Goal: Task Accomplishment & Management: Use online tool/utility

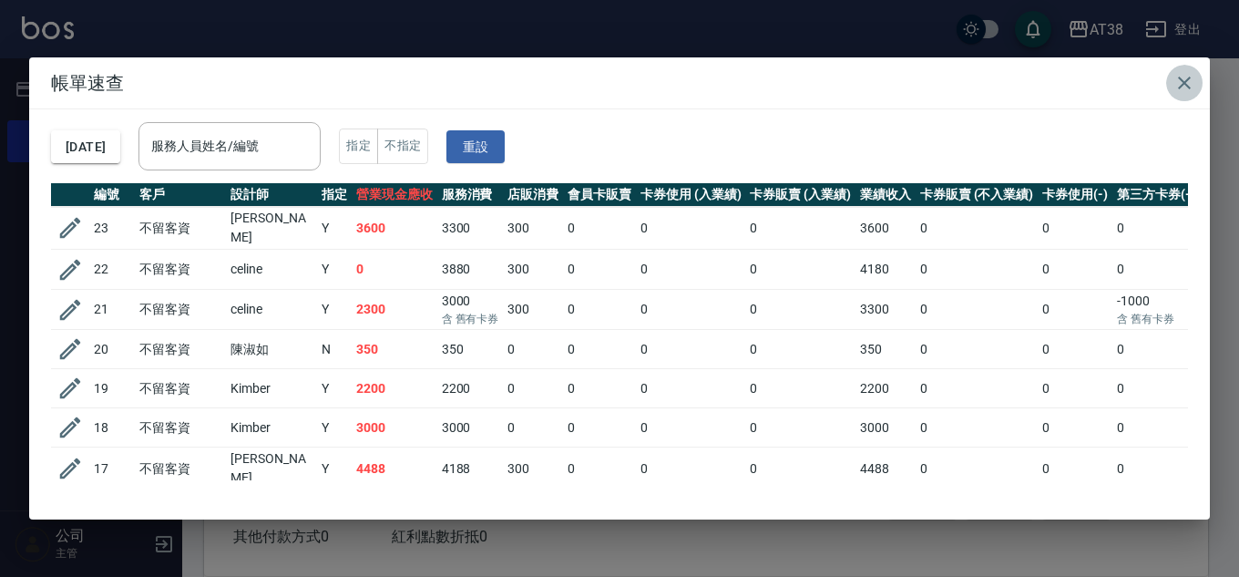
click at [1182, 82] on icon "button" at bounding box center [1184, 83] width 13 height 13
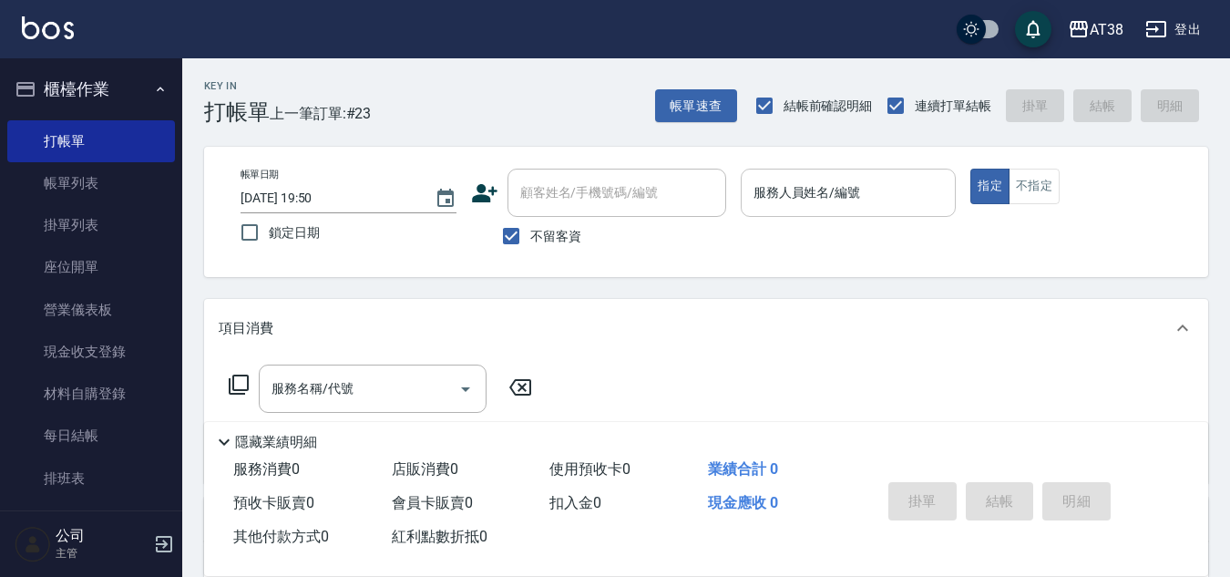
click at [773, 201] on input "服務人員姓名/編號" at bounding box center [848, 193] width 199 height 32
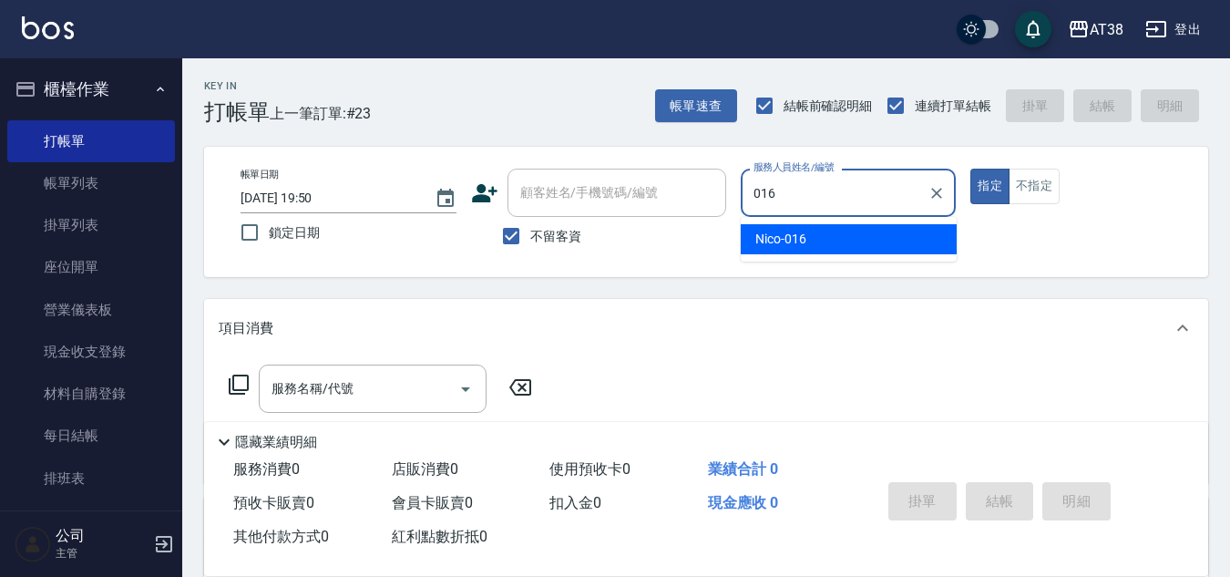
type input "Nico-016"
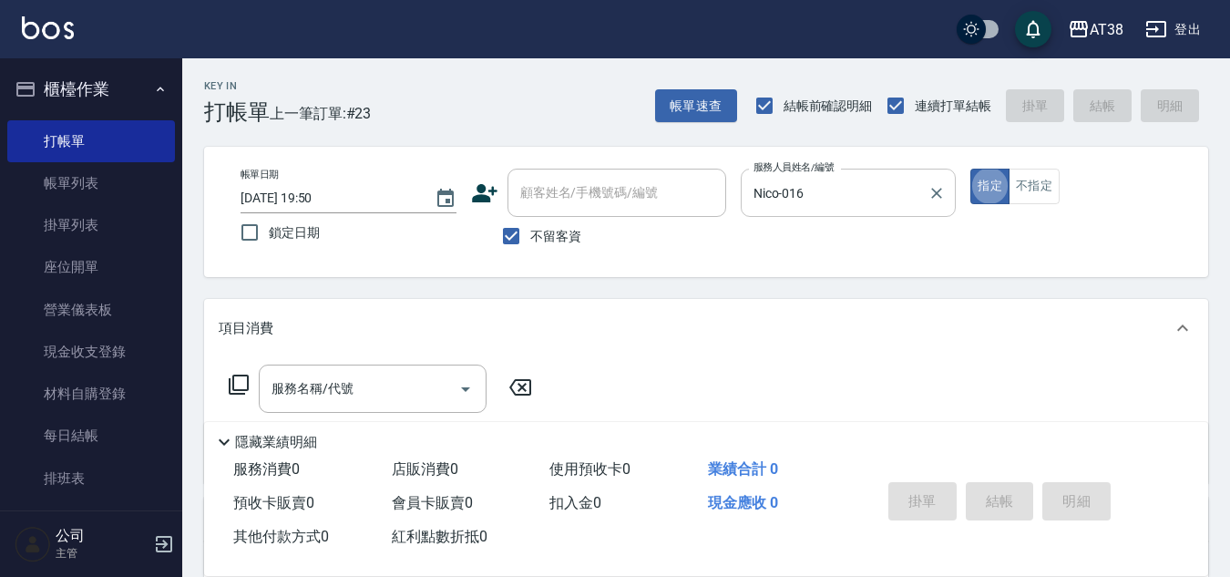
type button "true"
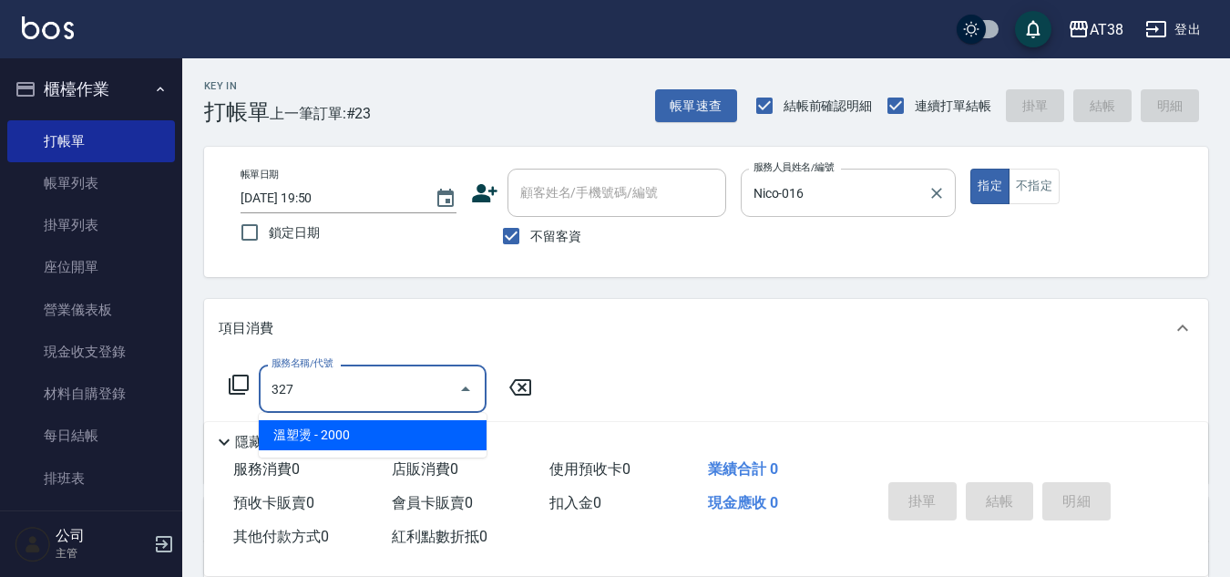
type input "溫塑燙(327)"
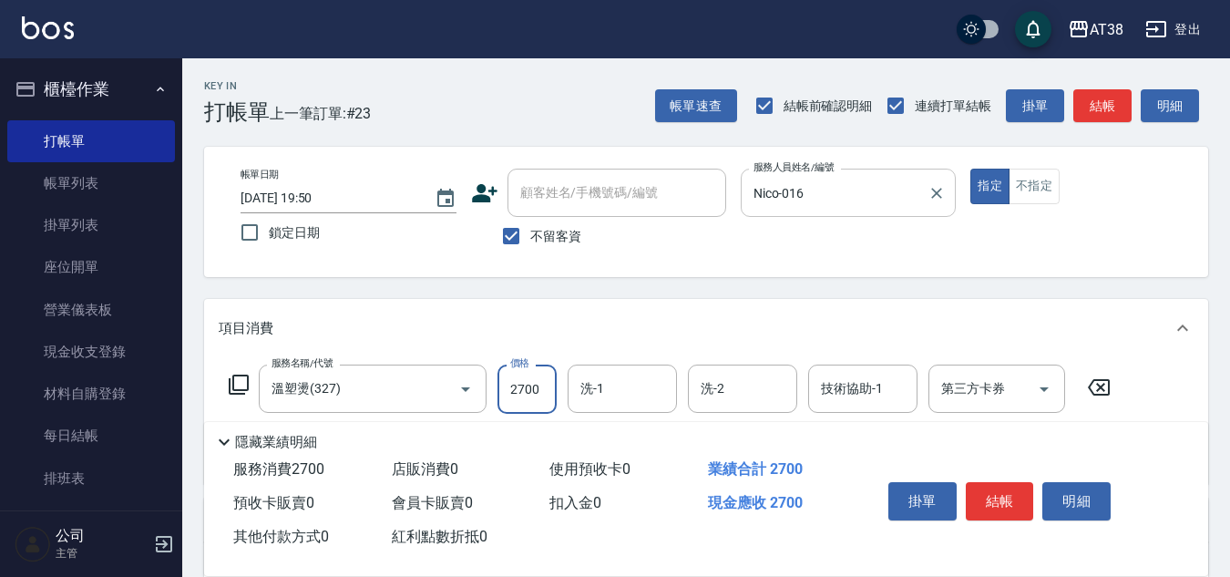
type input "2700"
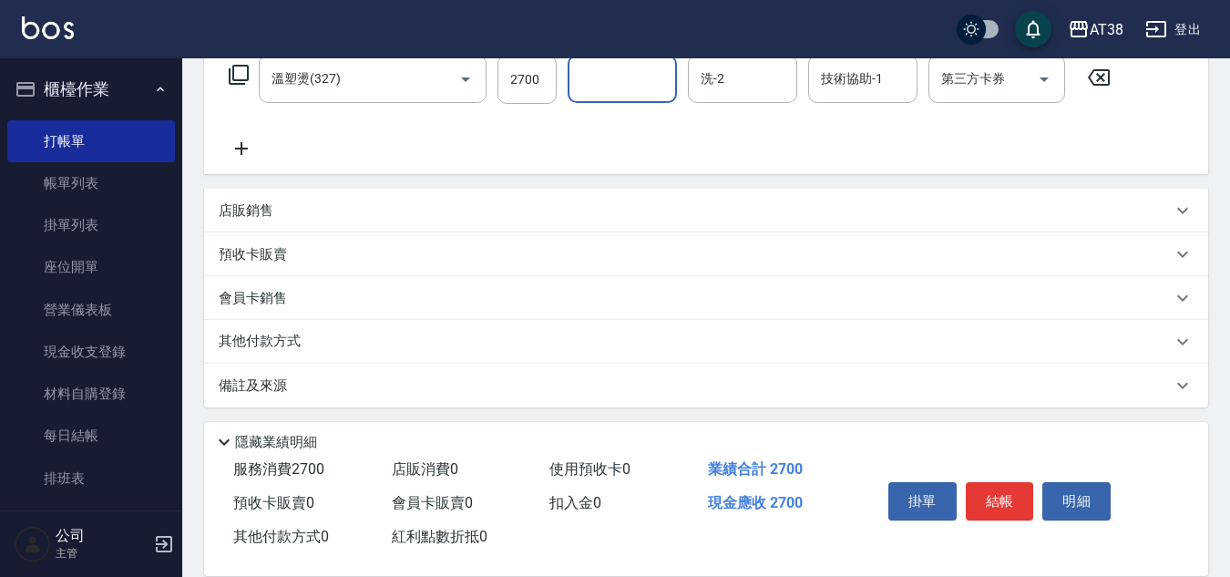
scroll to position [315, 0]
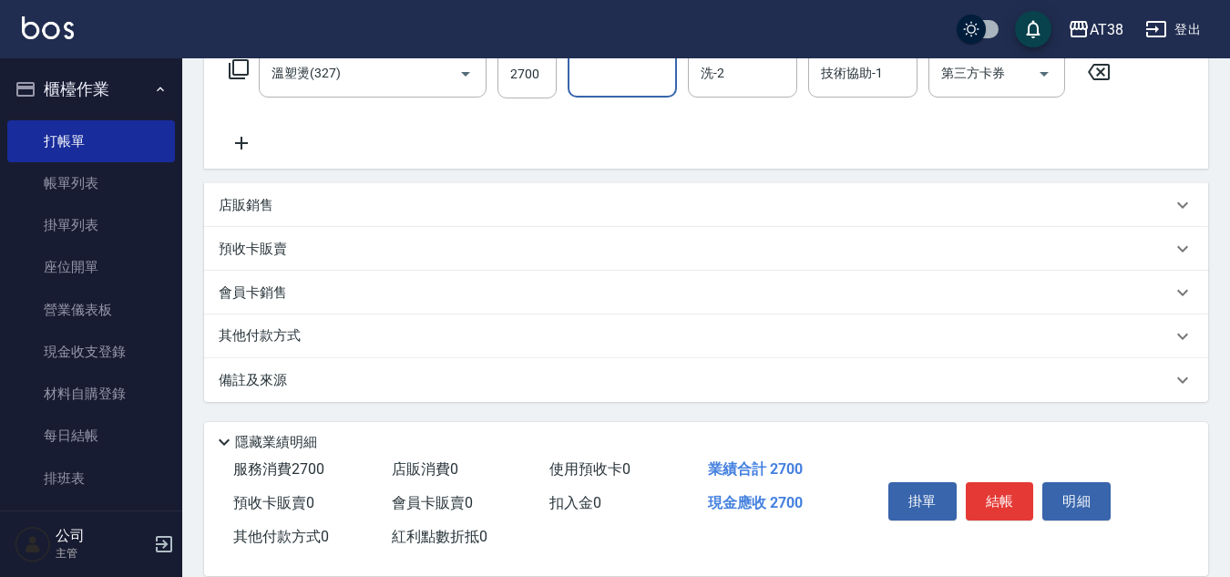
click at [255, 202] on p "店販銷售" at bounding box center [246, 205] width 55 height 19
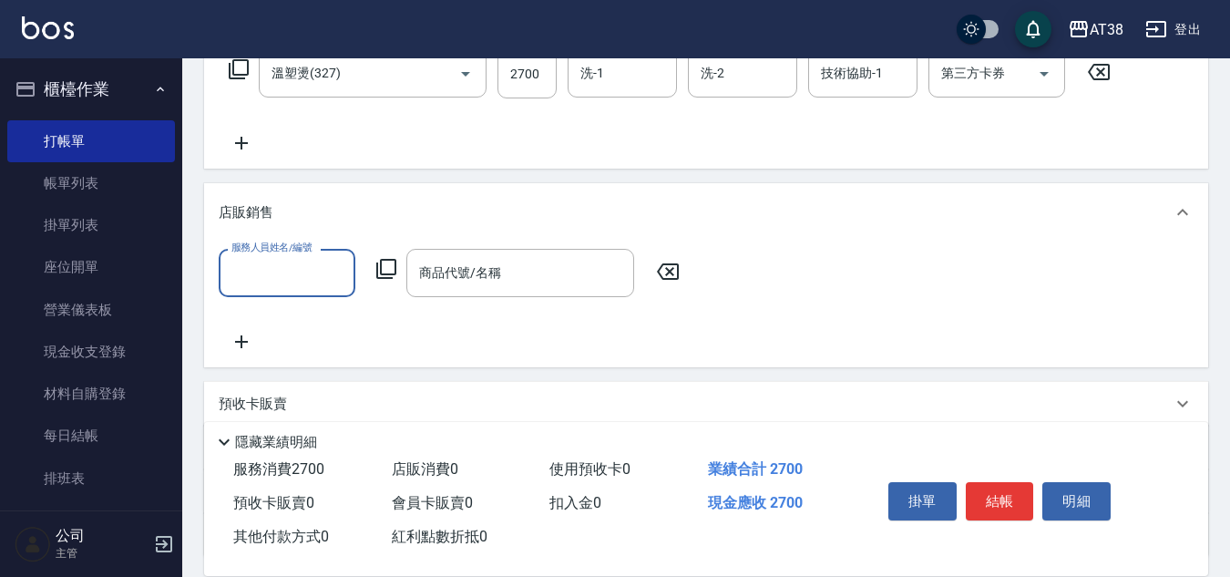
scroll to position [0, 0]
type input "Nico-016"
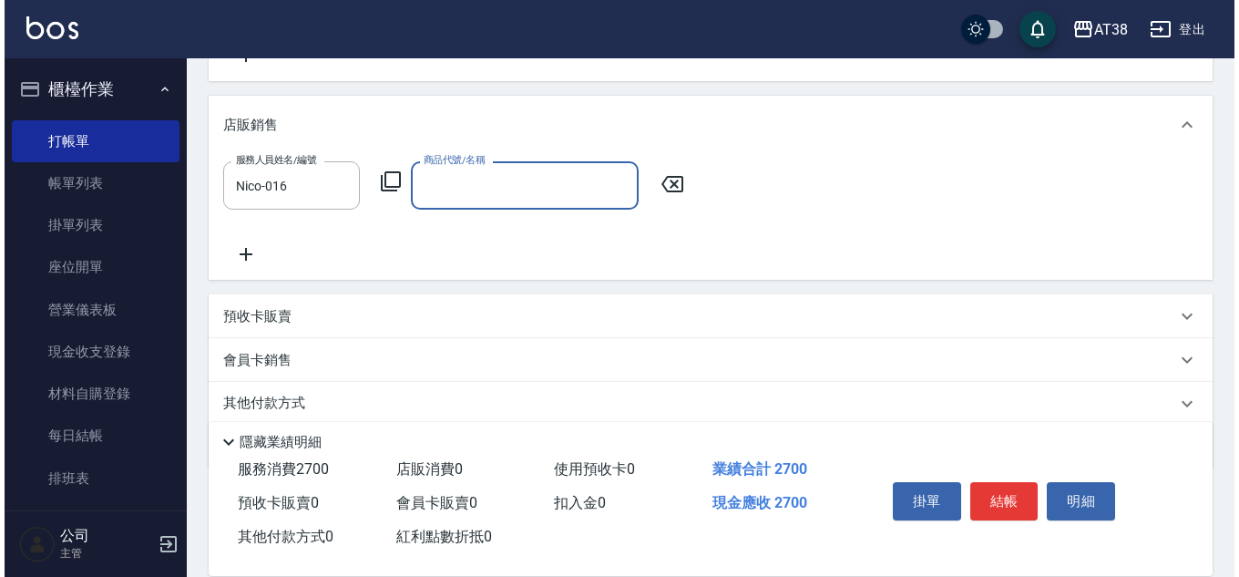
scroll to position [406, 0]
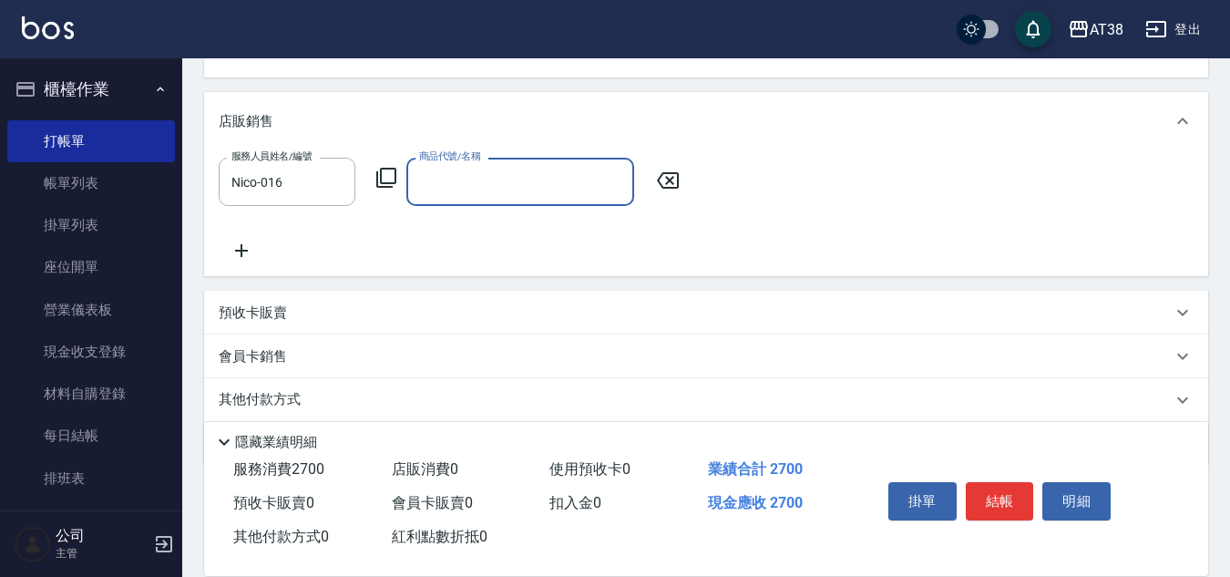
click at [389, 184] on icon at bounding box center [386, 178] width 20 height 20
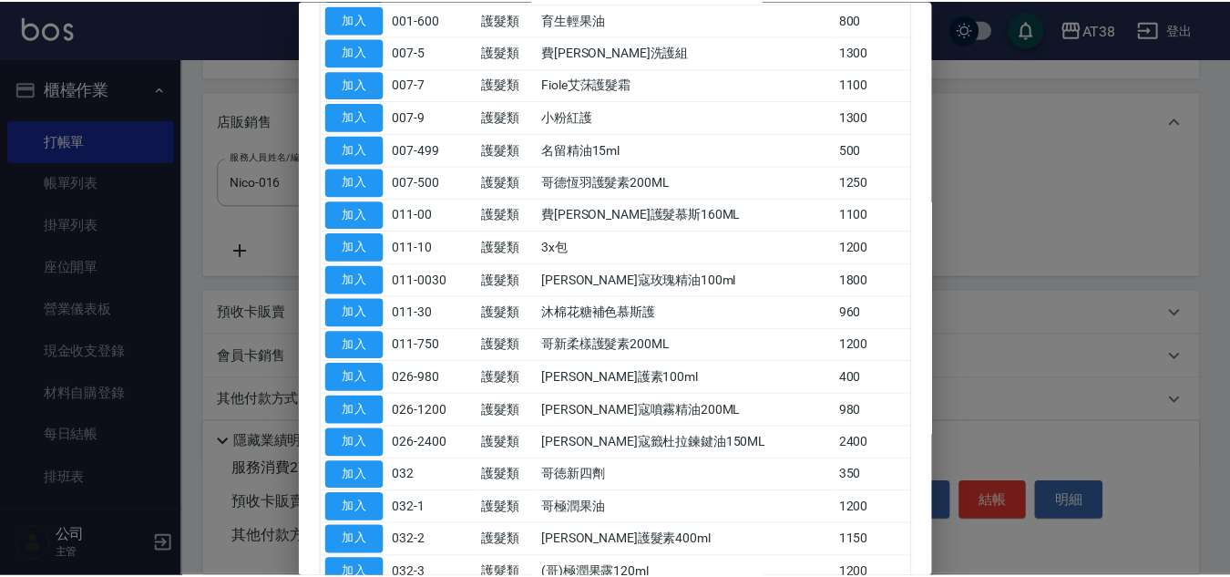
scroll to position [273, 0]
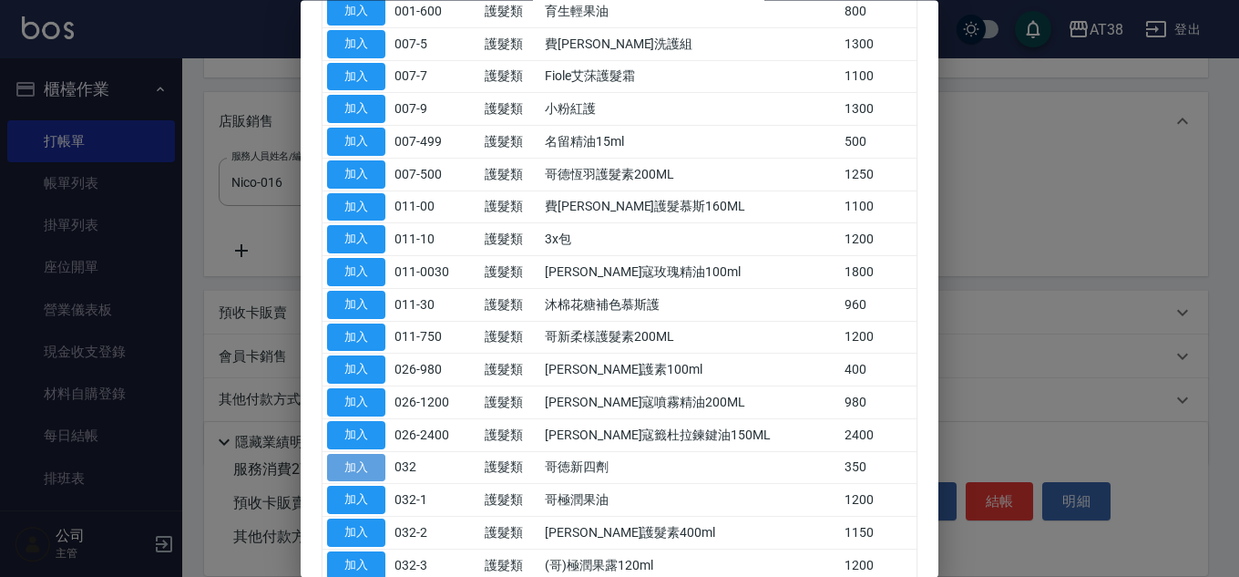
click at [364, 464] on button "加入" at bounding box center [356, 468] width 58 height 28
type input "哥徳新四劑"
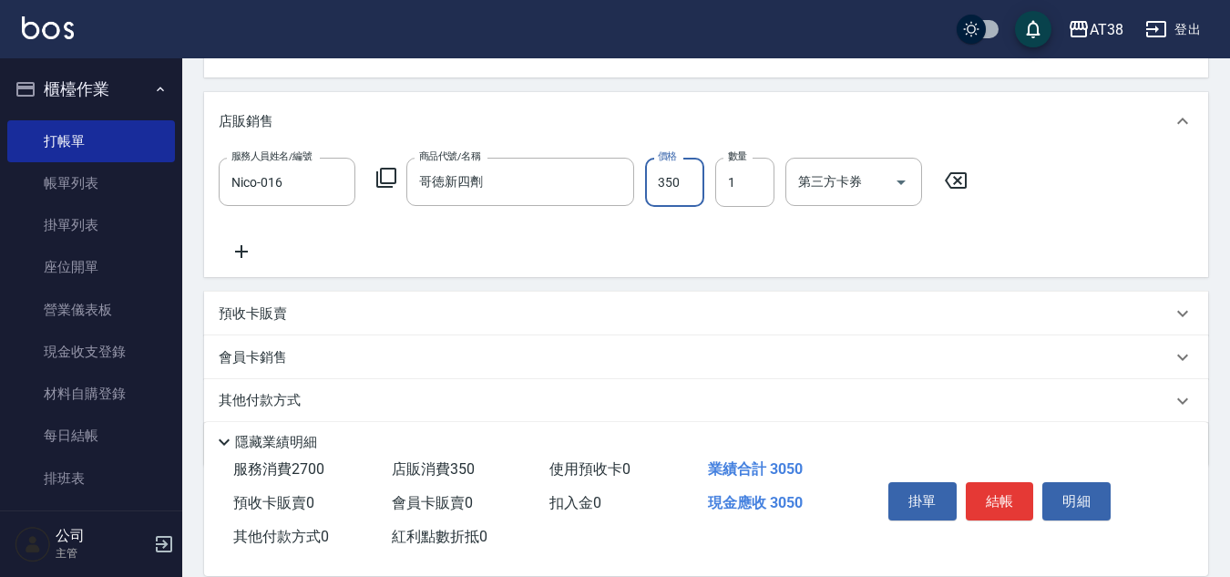
click at [668, 198] on input "350" at bounding box center [674, 182] width 59 height 49
type input "300"
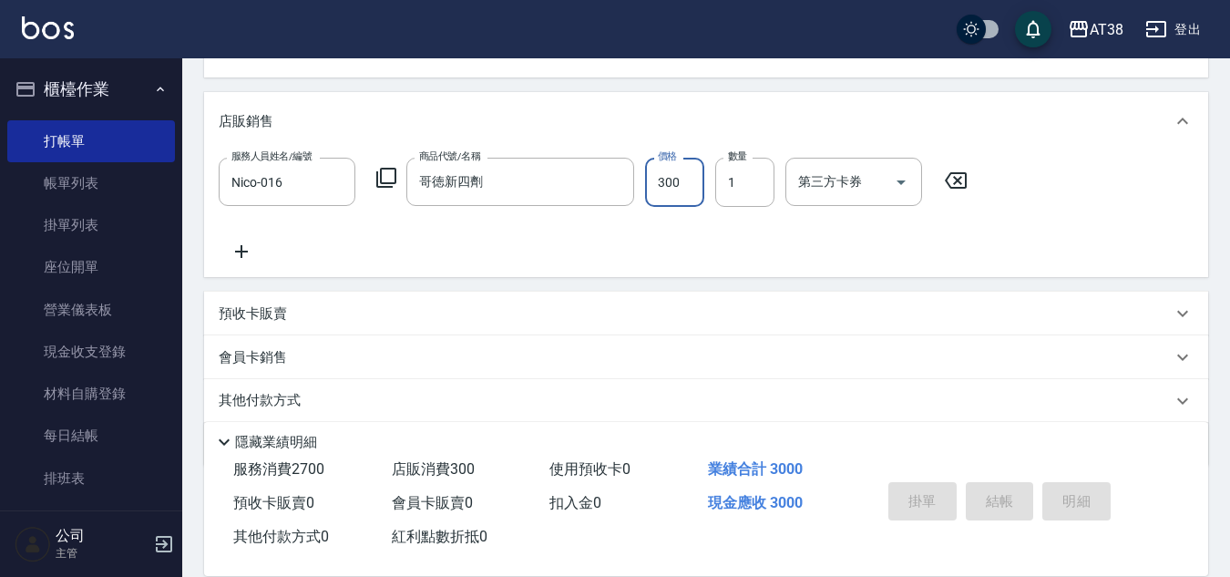
type input "2025/09/13 20:26"
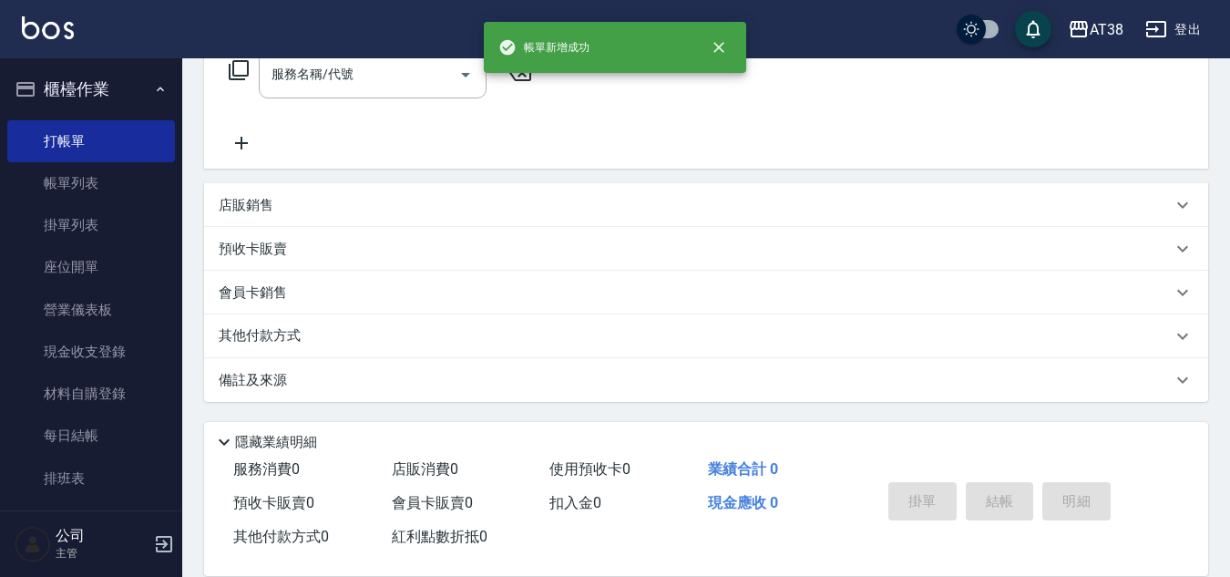
scroll to position [0, 0]
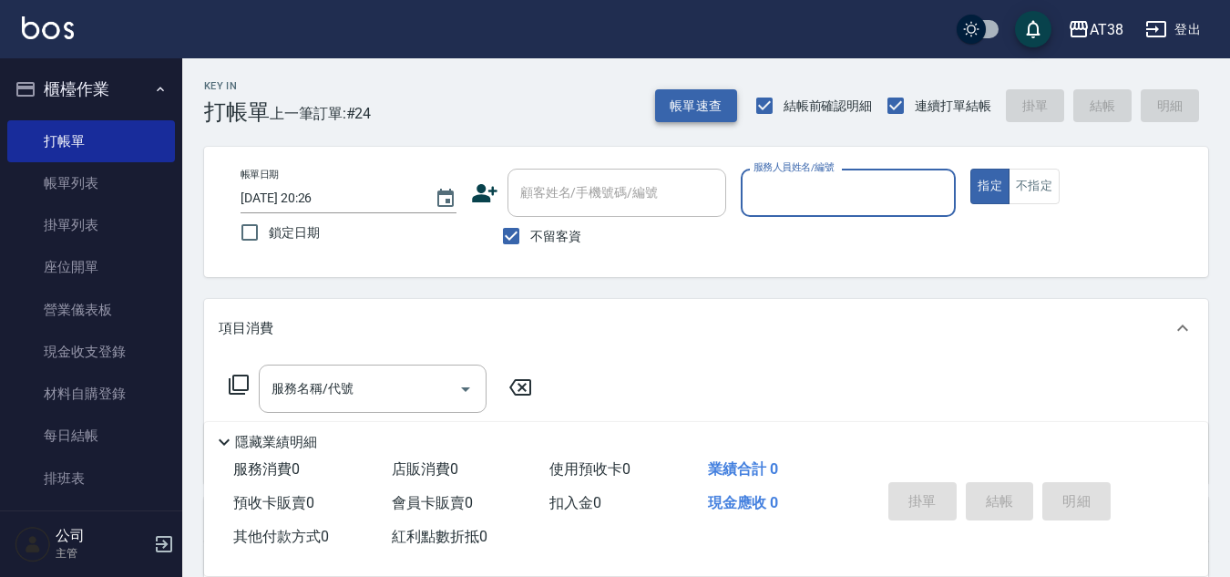
click at [673, 105] on button "帳單速查" at bounding box center [696, 106] width 82 height 34
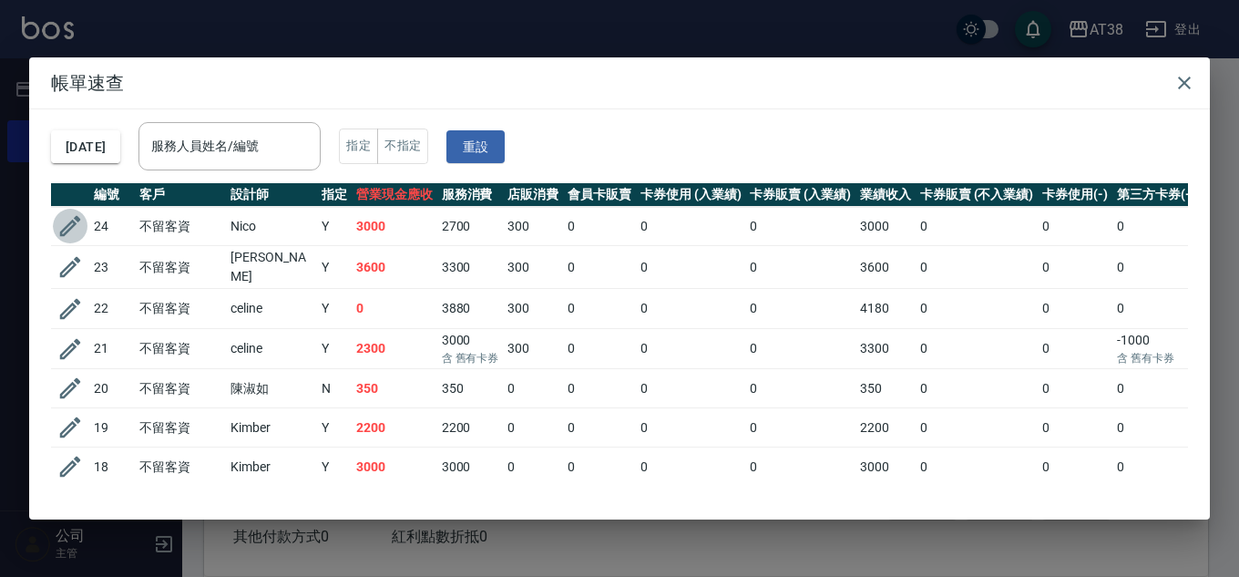
click at [66, 224] on icon "button" at bounding box center [69, 225] width 27 height 27
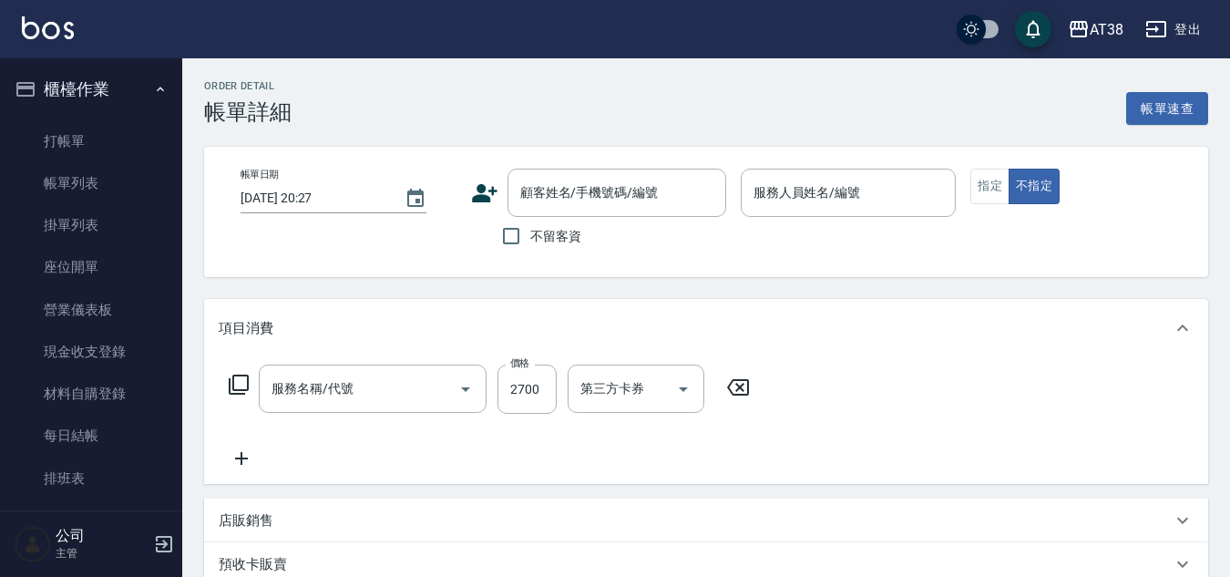
type input "2025/09/13 19:50"
checkbox input "true"
type input "Nico-016"
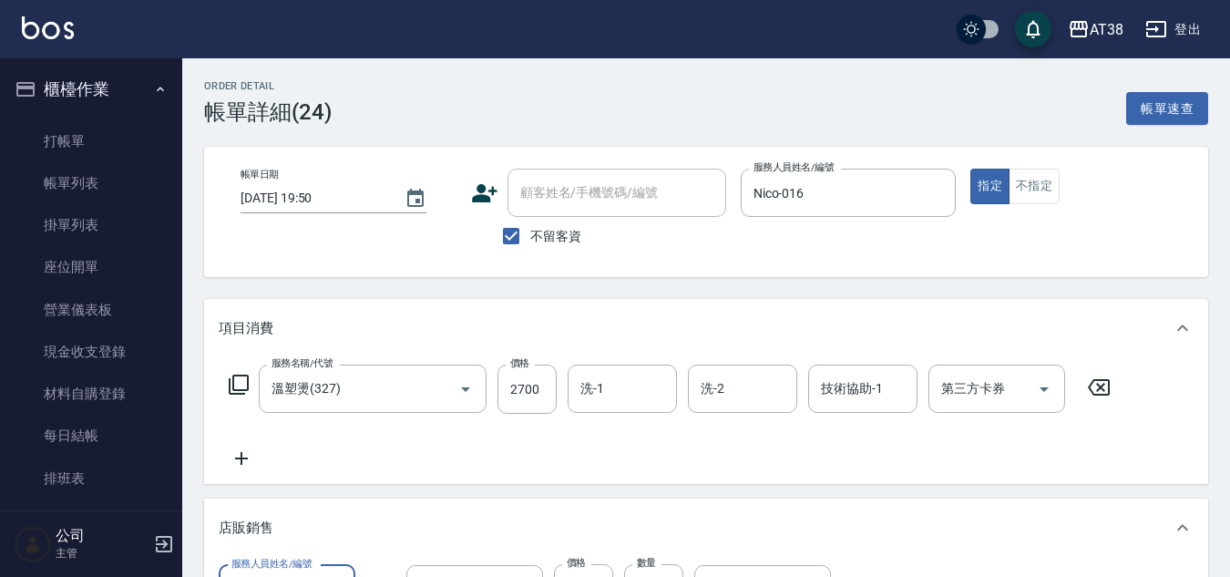
type input "溫塑燙(327)"
type input "哥徳新四劑"
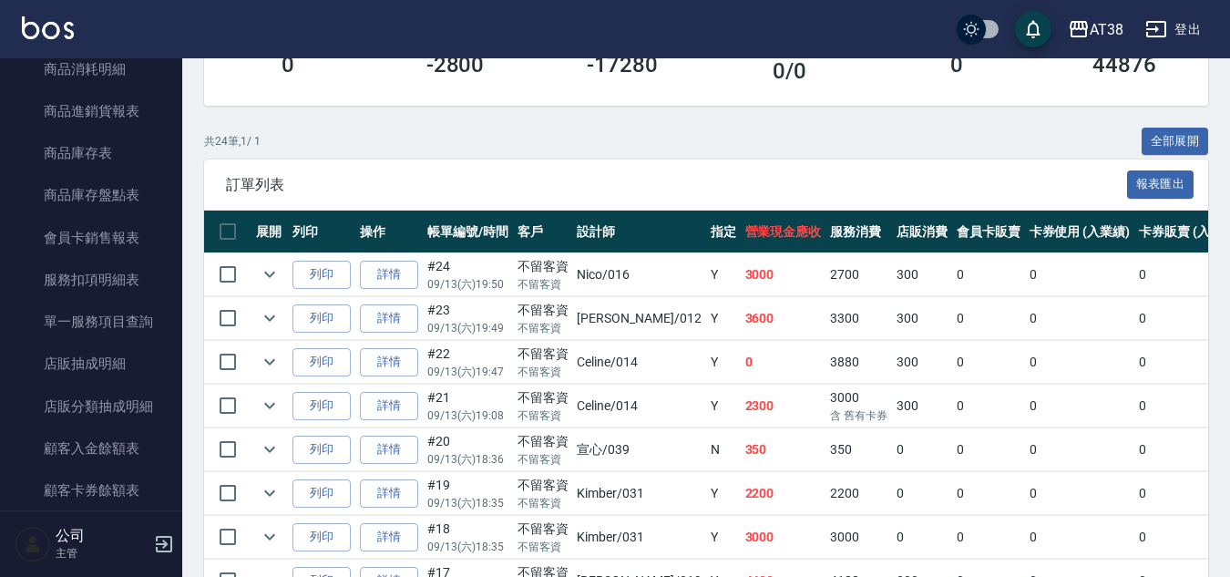
scroll to position [1346, 0]
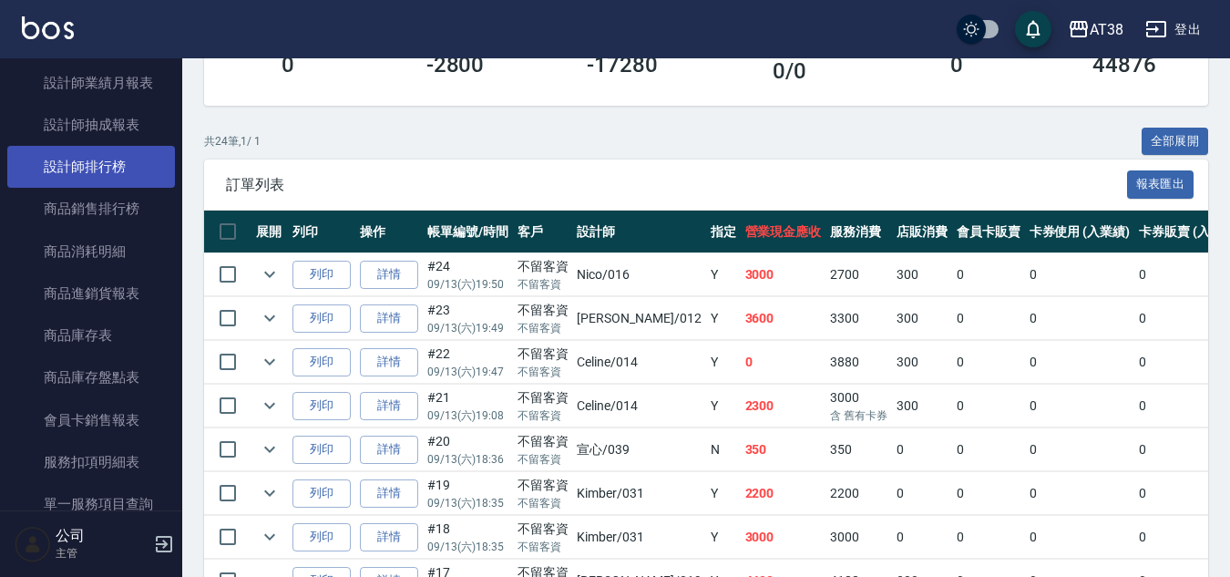
click at [89, 169] on link "設計師排行榜" at bounding box center [91, 167] width 168 height 42
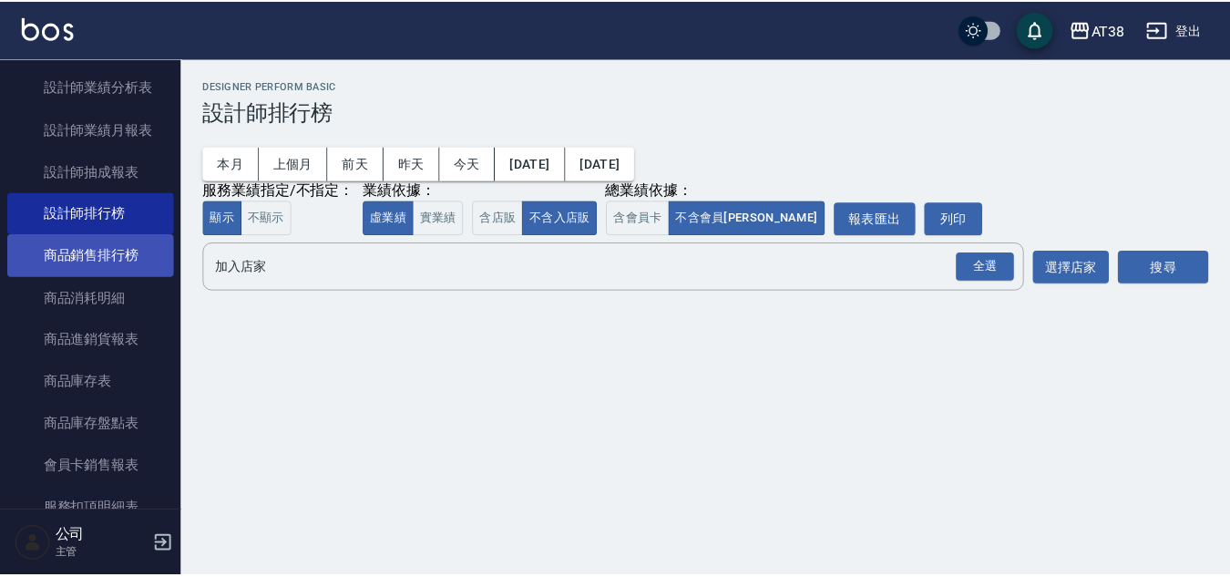
scroll to position [1255, 0]
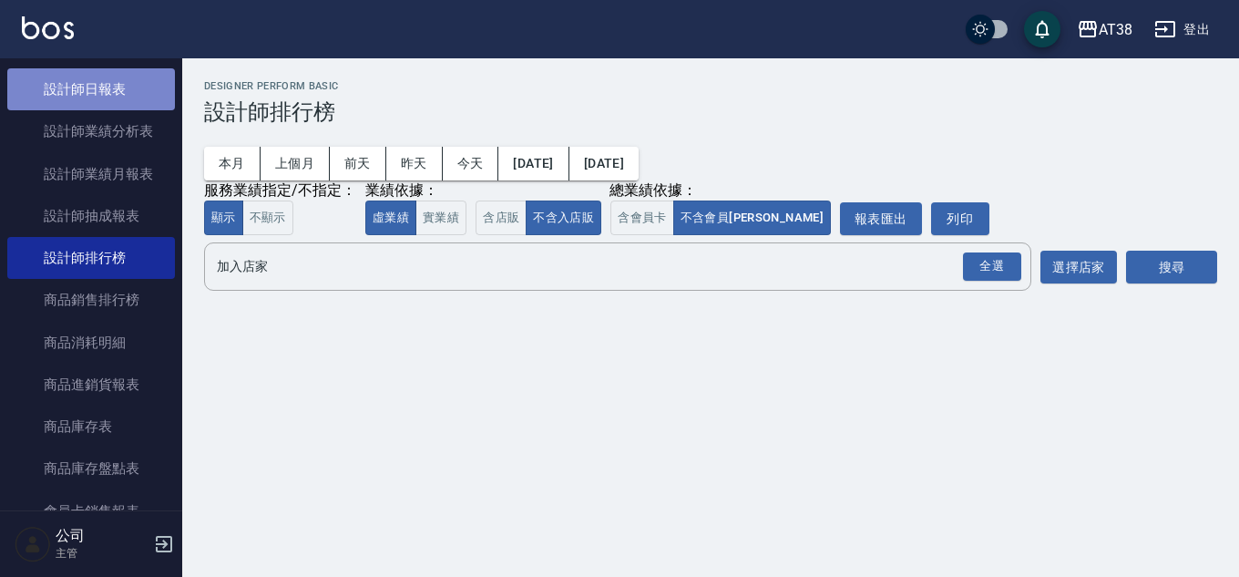
click at [96, 79] on link "設計師日報表" at bounding box center [91, 89] width 168 height 42
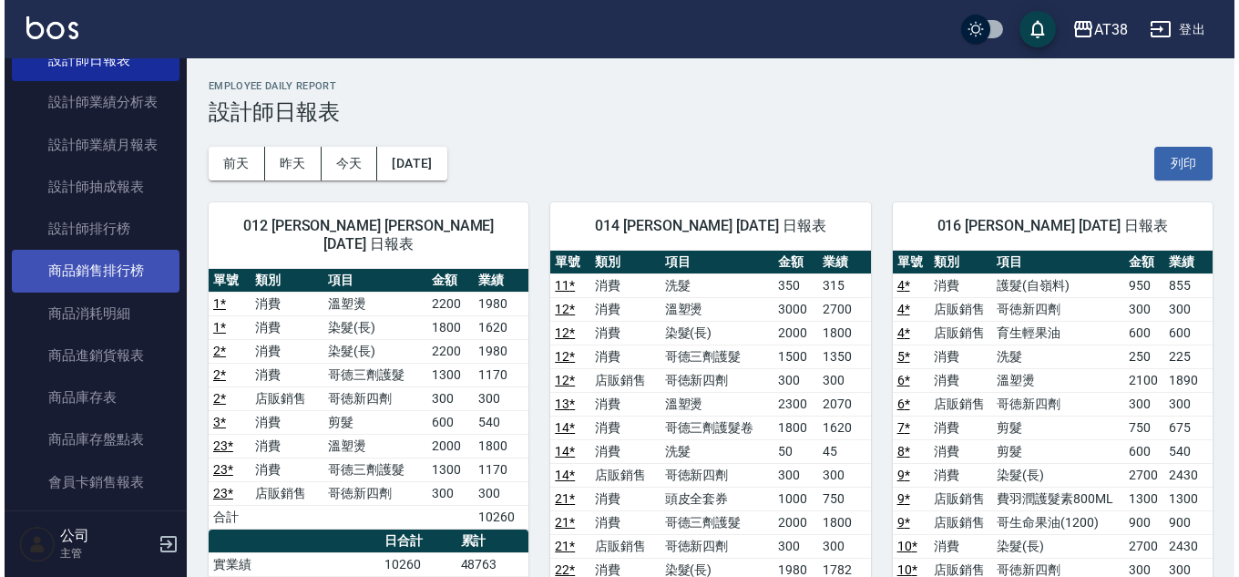
scroll to position [1255, 0]
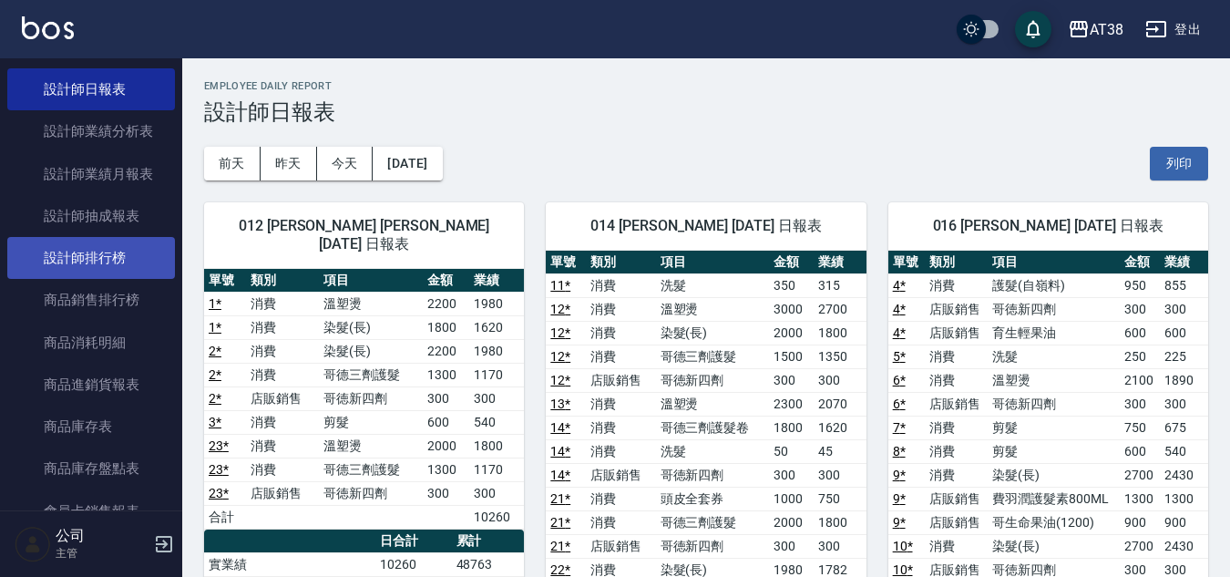
click at [118, 257] on link "設計師排行榜" at bounding box center [91, 258] width 168 height 42
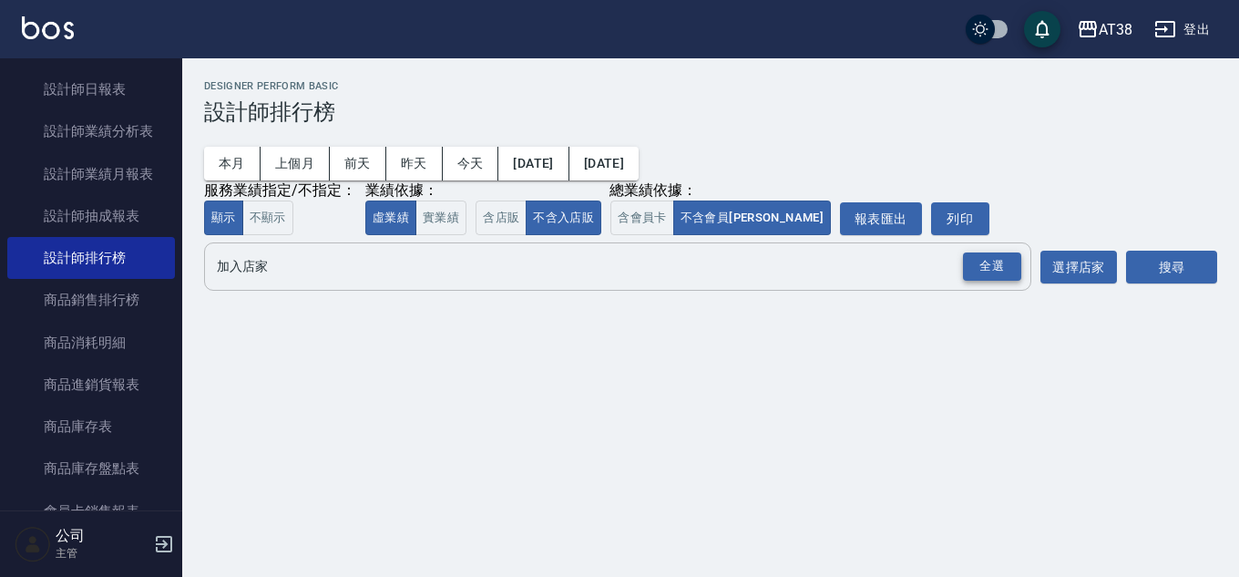
click at [987, 268] on div "全選" at bounding box center [992, 266] width 58 height 28
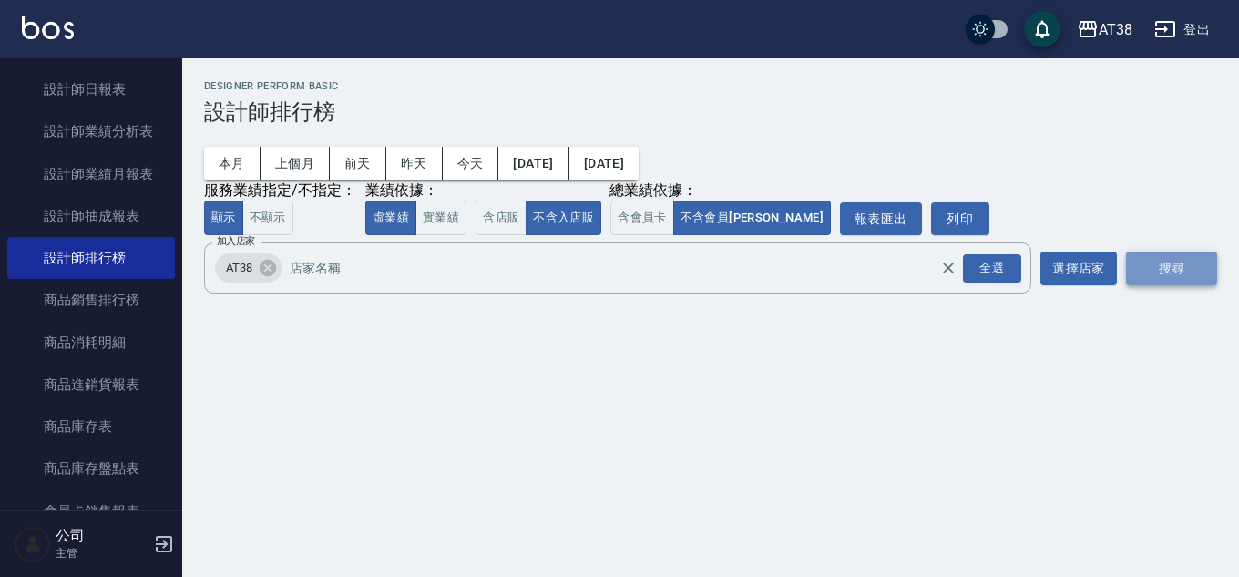
click at [1162, 265] on button "搜尋" at bounding box center [1171, 268] width 91 height 34
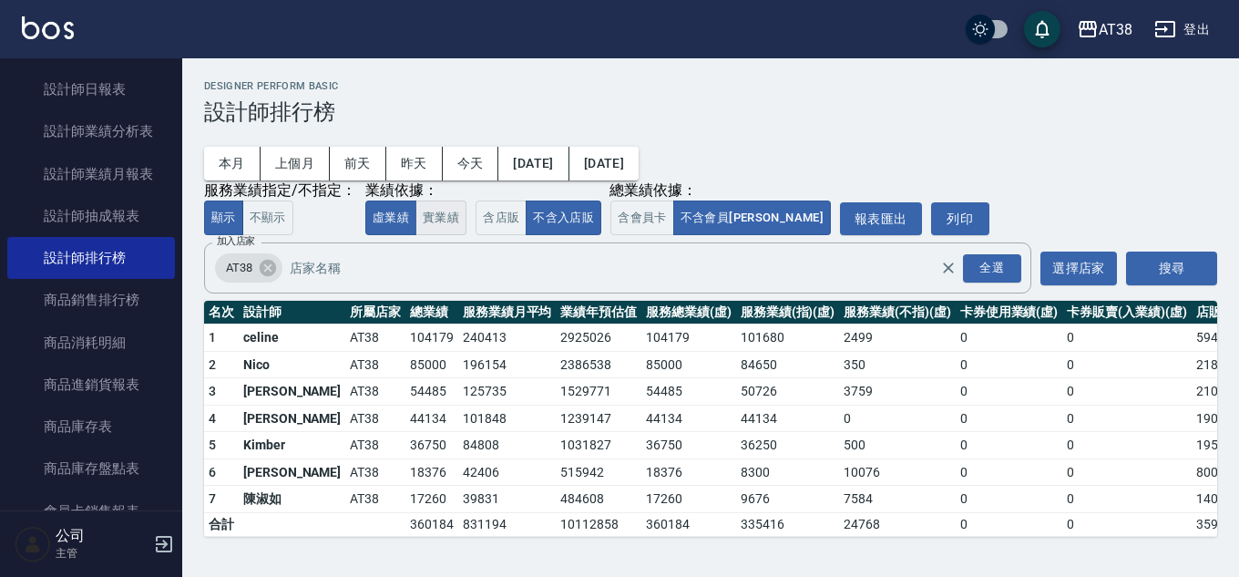
click at [447, 230] on button "實業績" at bounding box center [440, 218] width 51 height 36
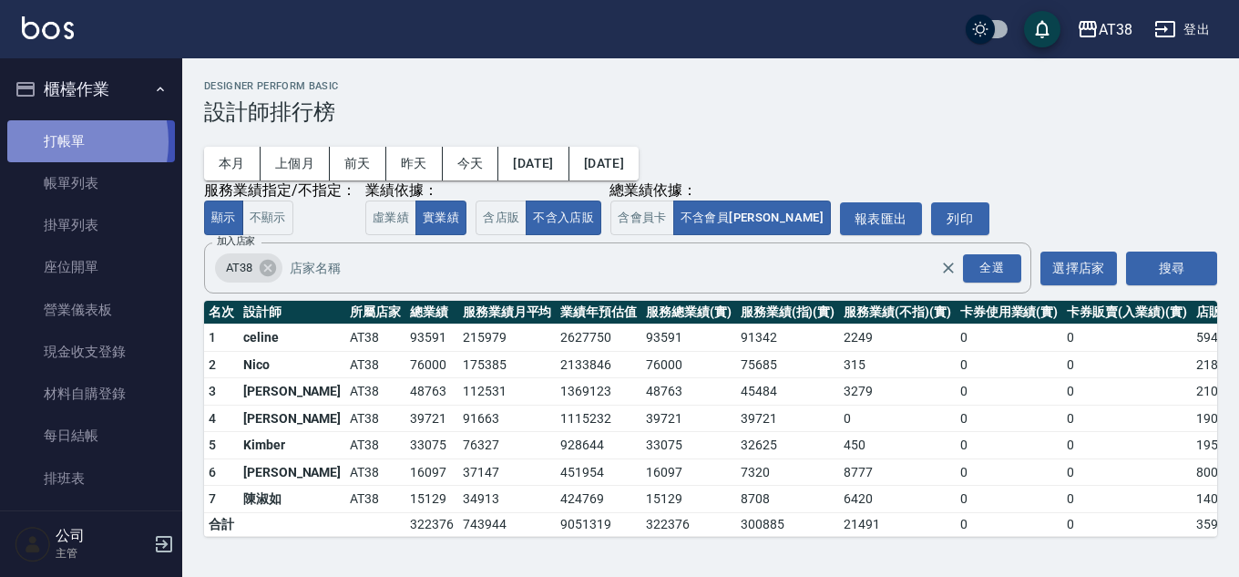
click at [51, 141] on link "打帳單" at bounding box center [91, 141] width 168 height 42
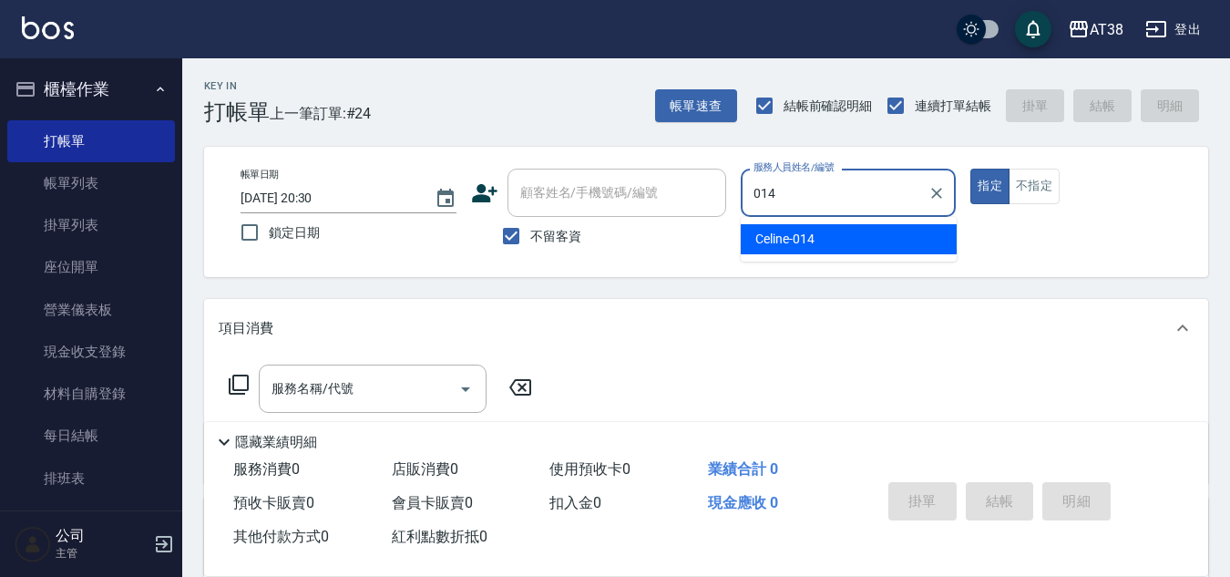
type input "Celine-014"
type button "true"
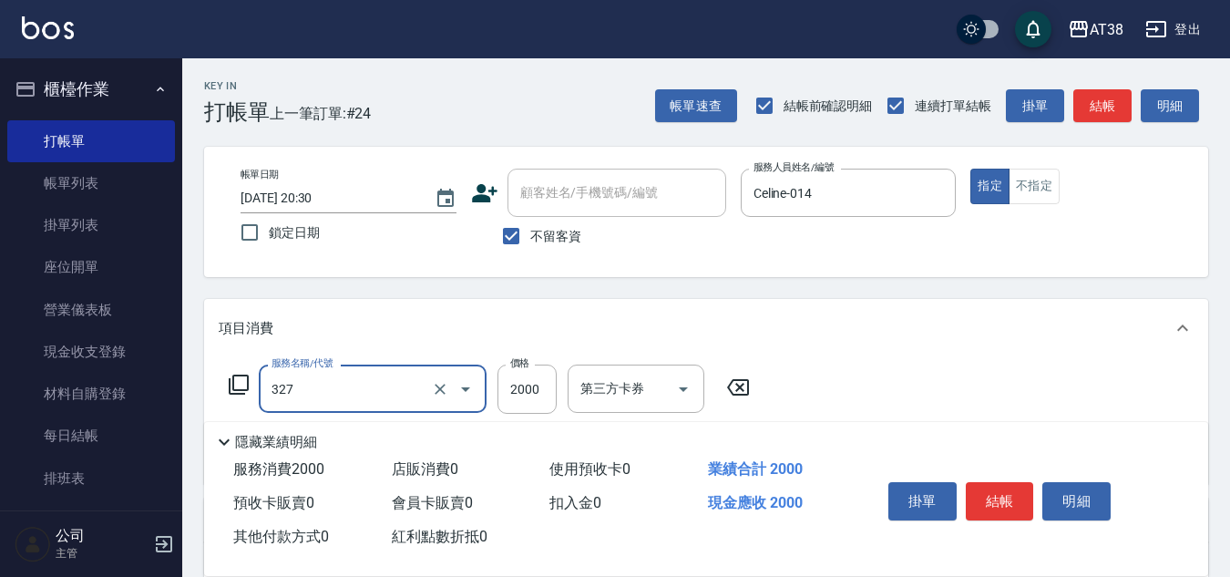
type input "溫塑燙(327)"
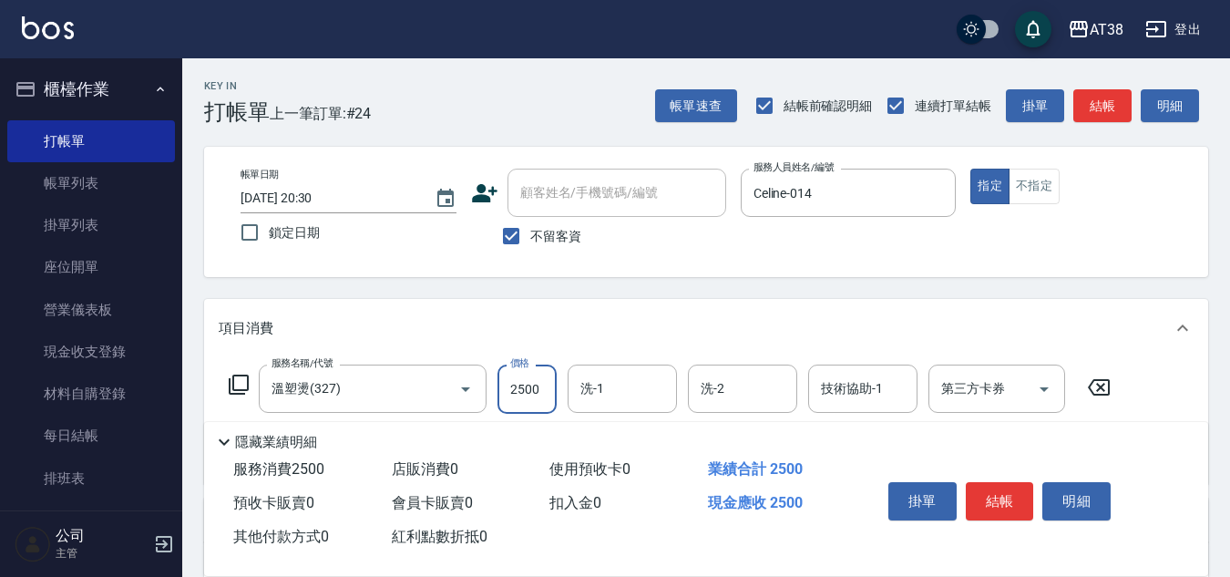
type input "2500"
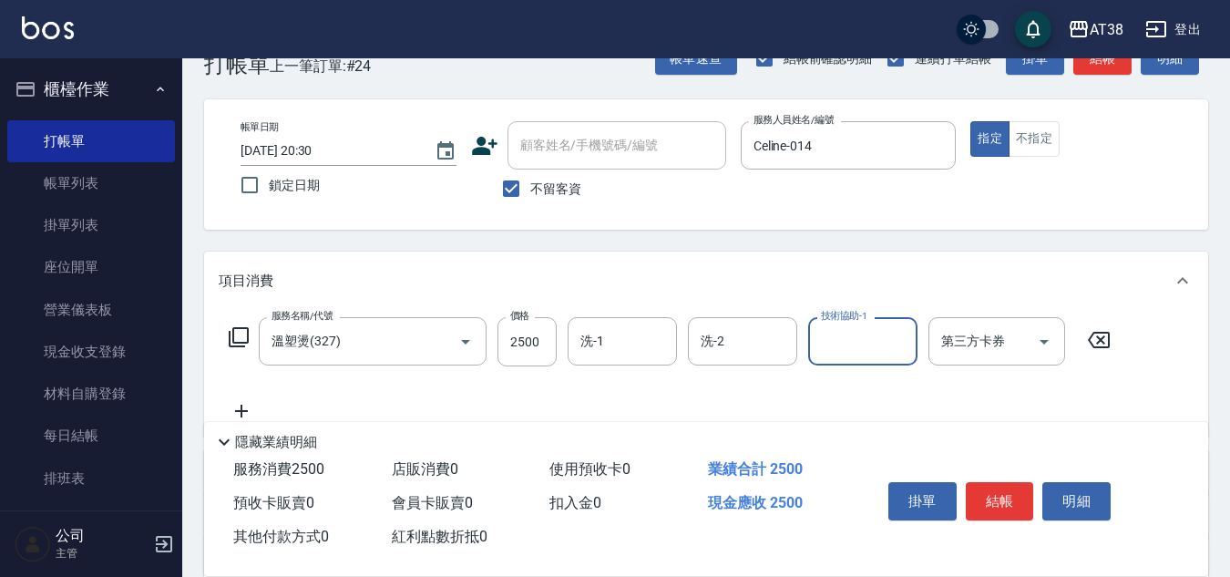
scroll to position [91, 0]
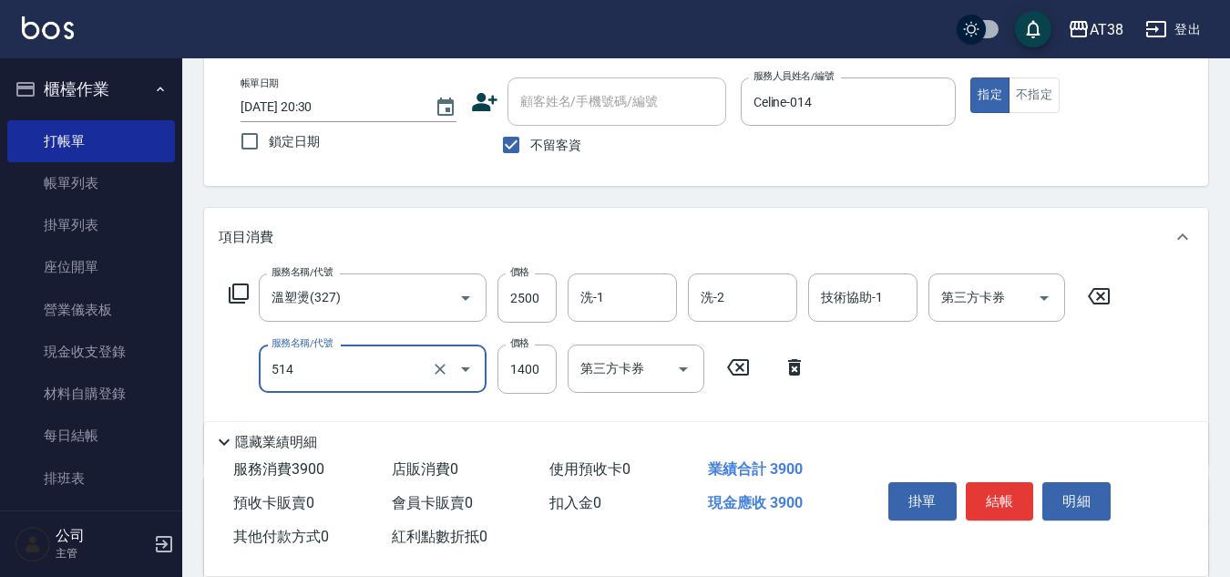
type input "染髮(長)(514)"
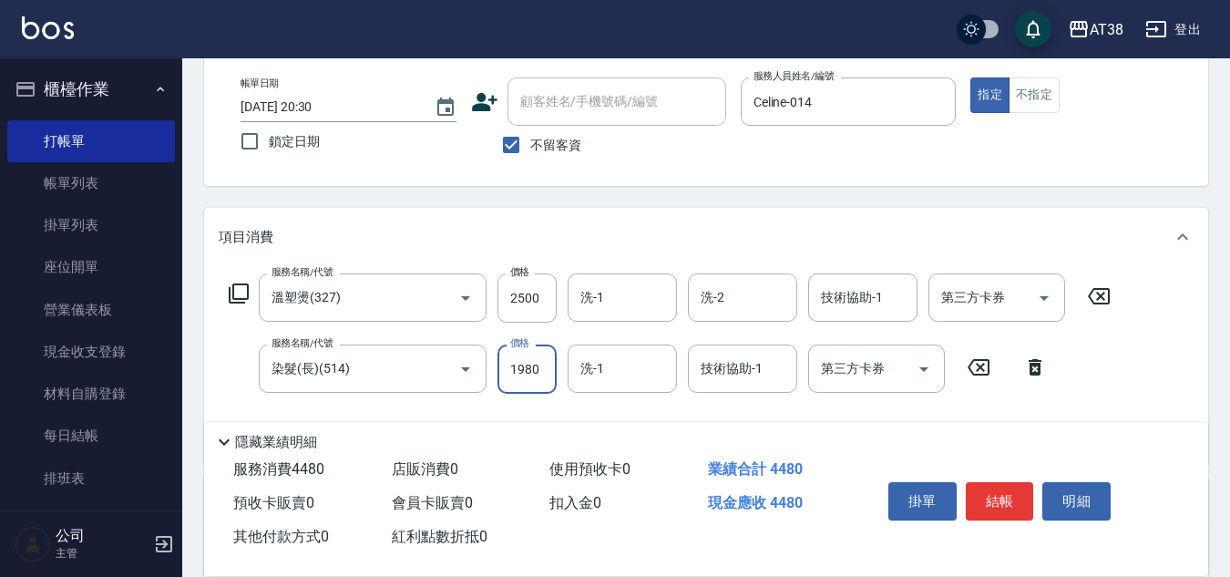
type input "1980"
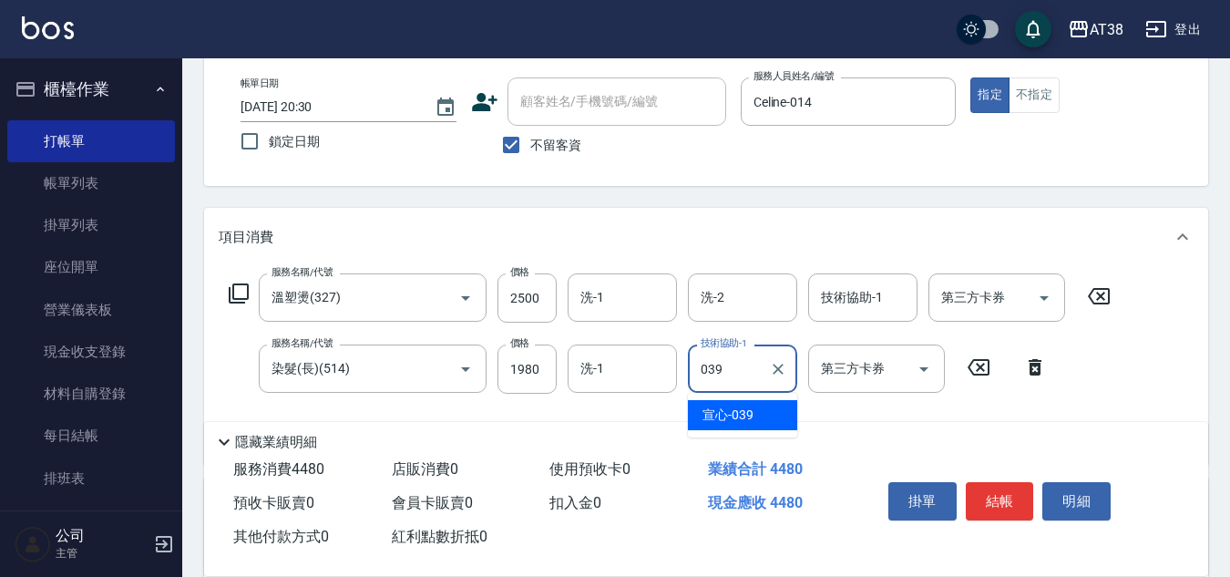
type input "宣心-039"
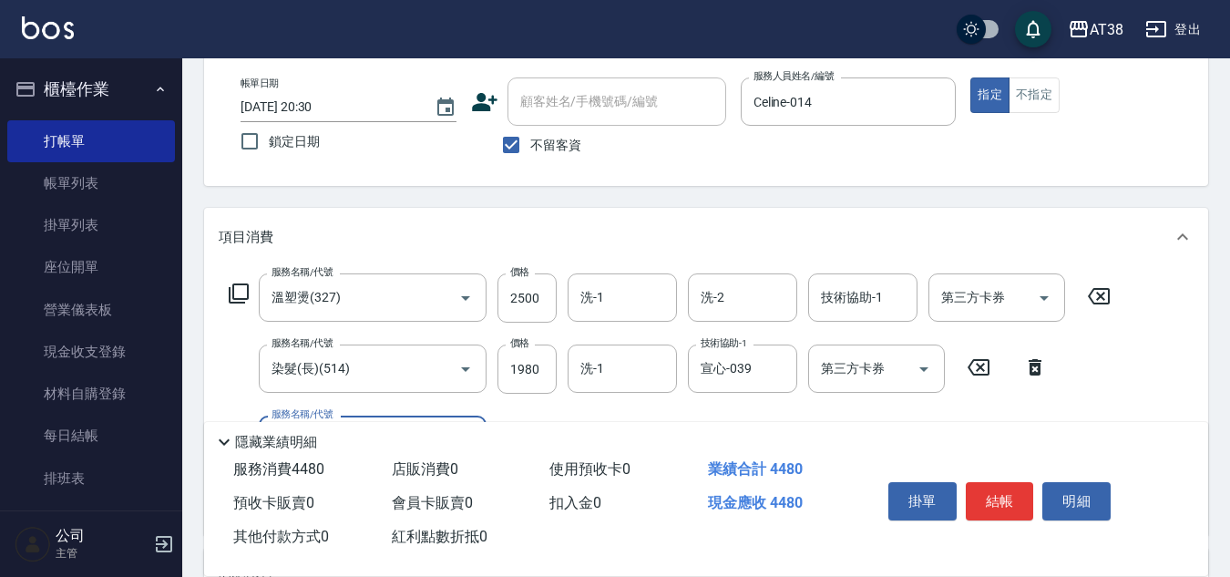
scroll to position [182, 0]
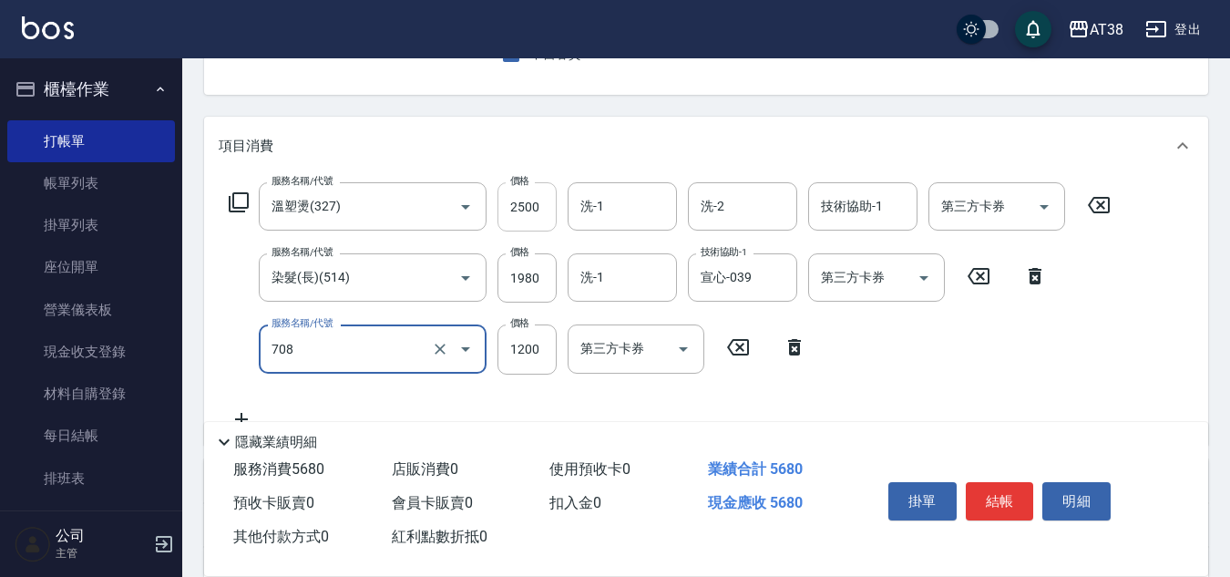
type input "哥德三劑護髮(708)"
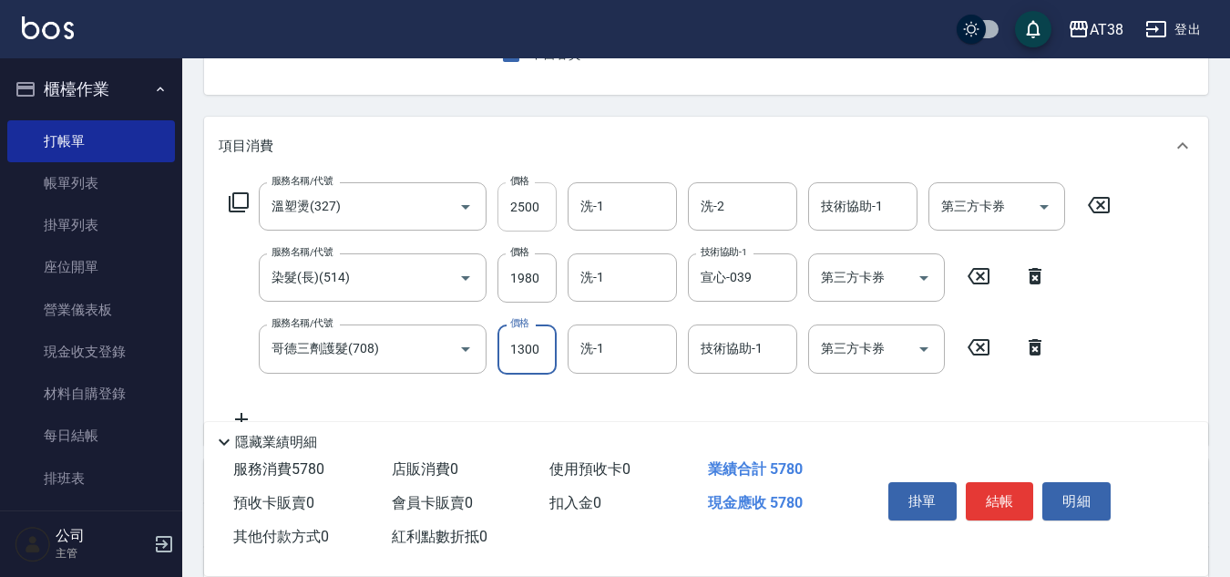
type input "1300"
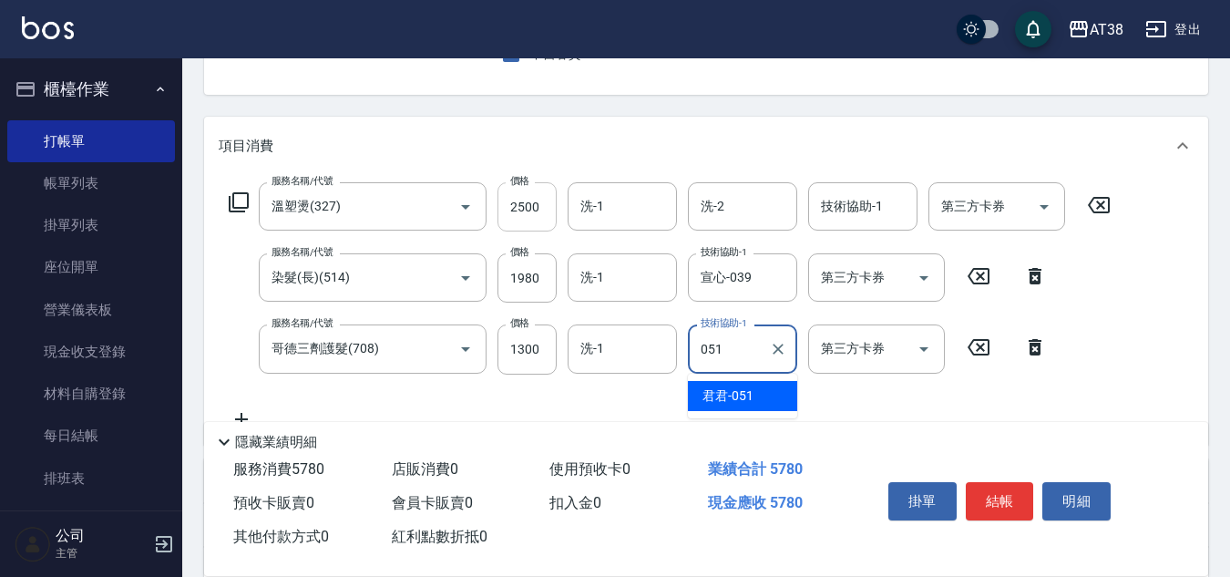
type input "君君-051"
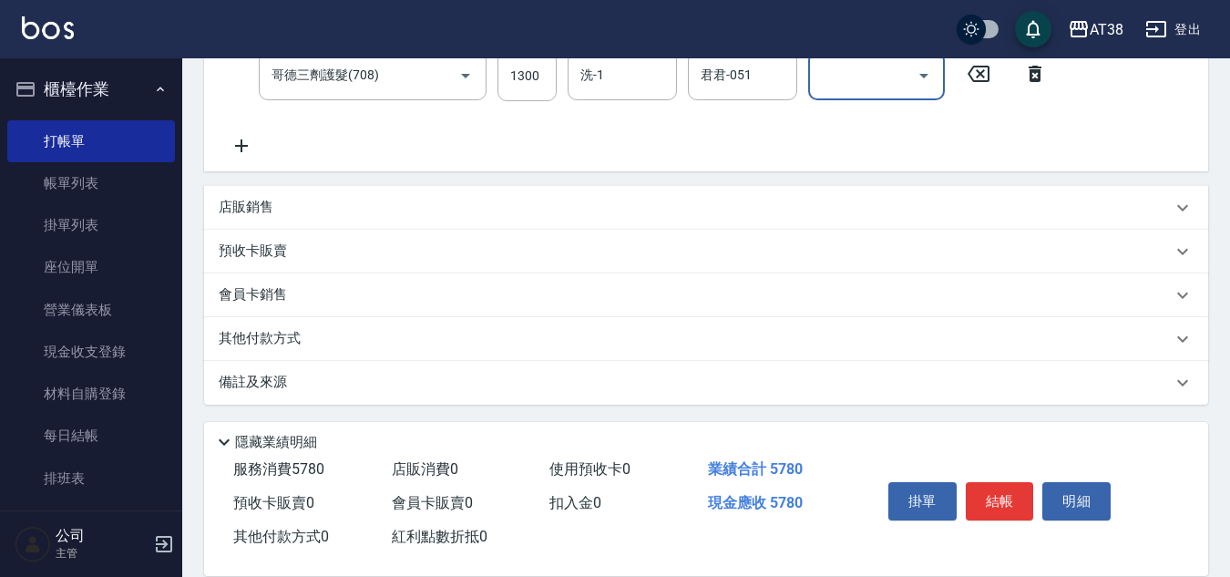
scroll to position [458, 0]
click at [270, 330] on p "其他付款方式" at bounding box center [264, 336] width 91 height 20
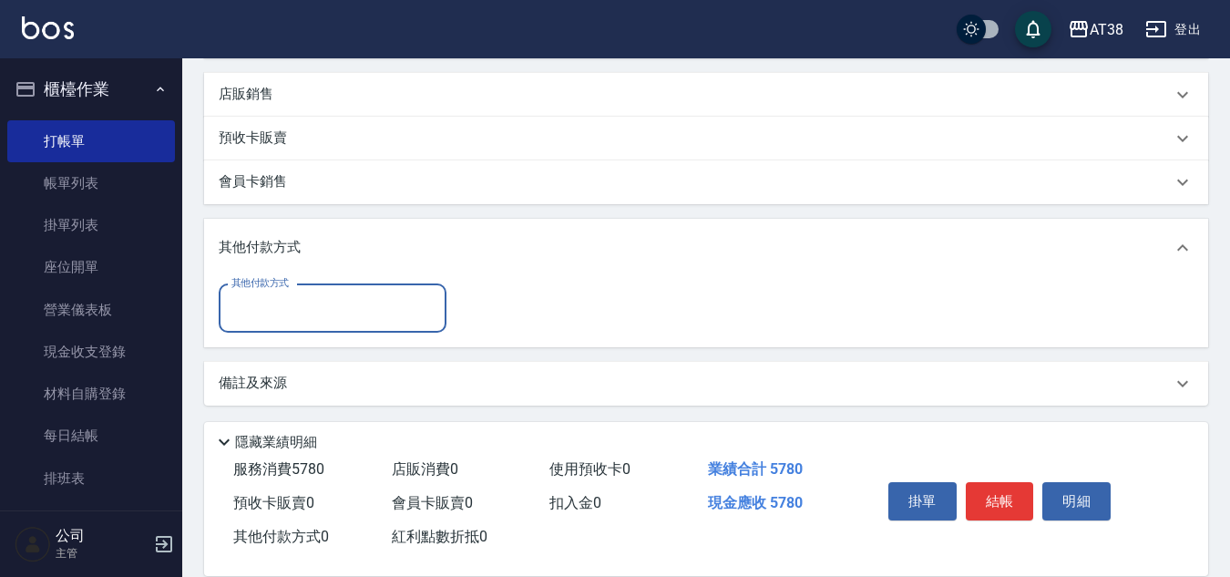
scroll to position [572, 0]
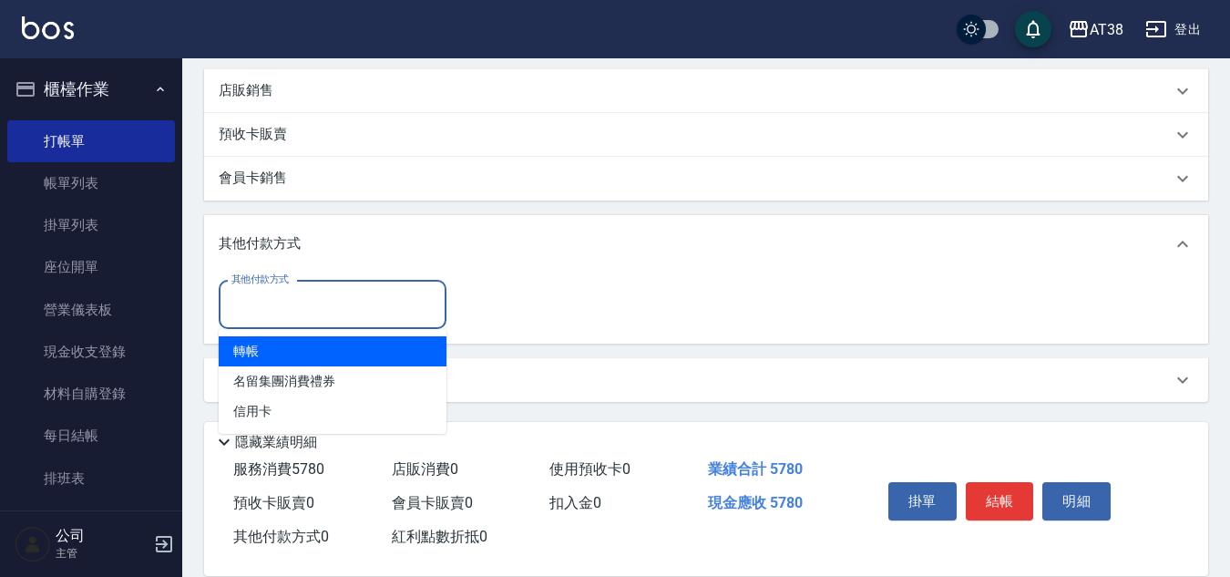
click at [271, 303] on input "其他付款方式" at bounding box center [332, 305] width 211 height 32
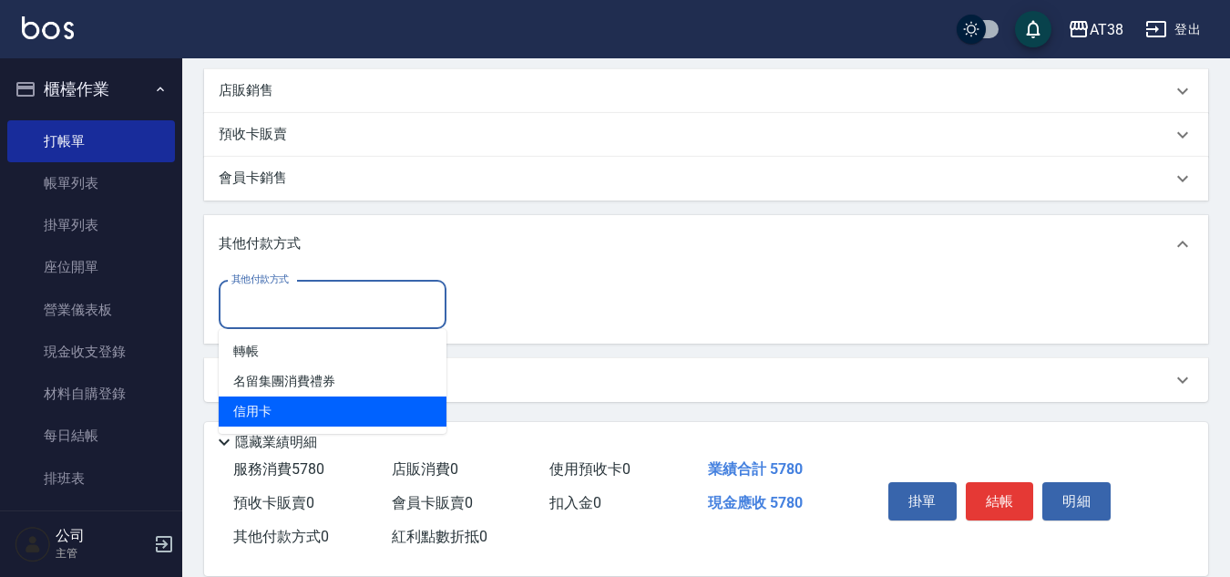
click at [259, 414] on span "信用卡" at bounding box center [333, 411] width 228 height 30
type input "信用卡"
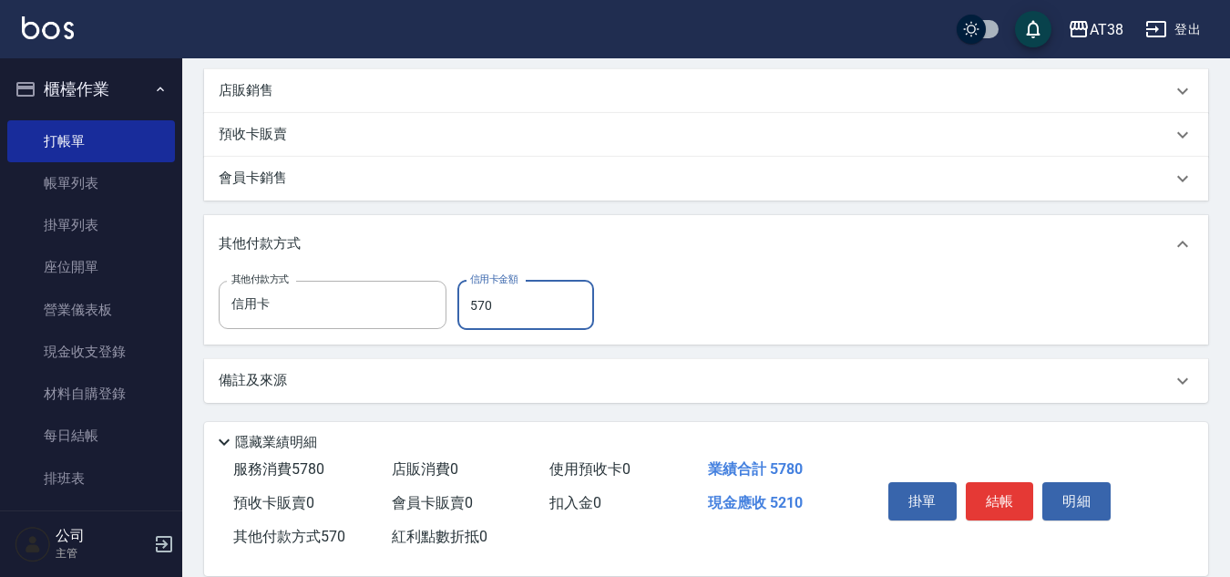
type input "5780"
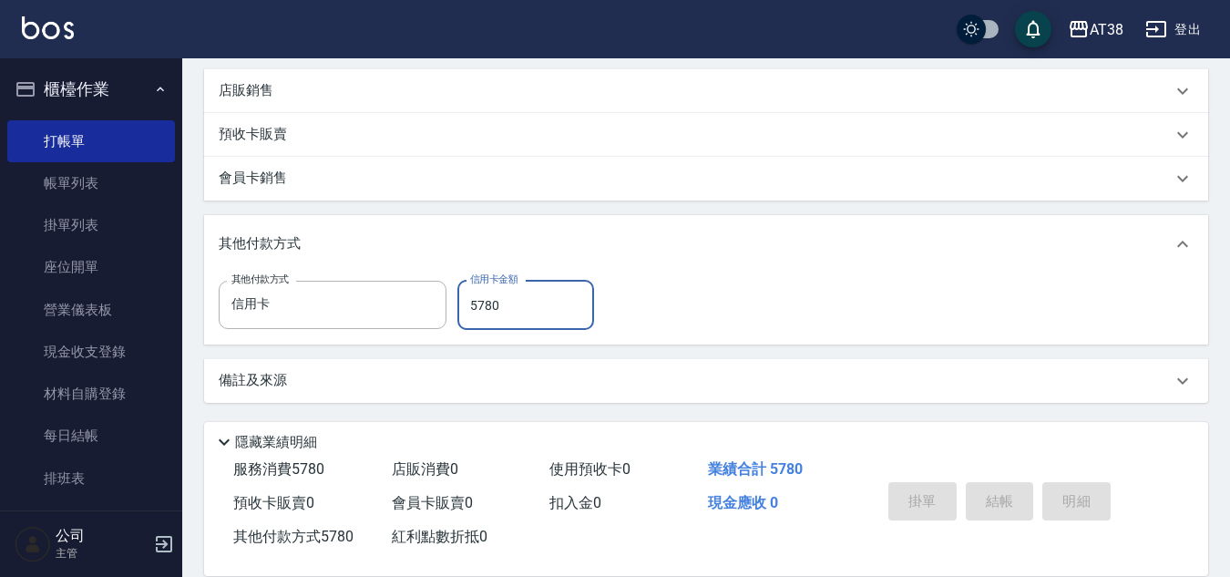
type input "2025/09/13 20:31"
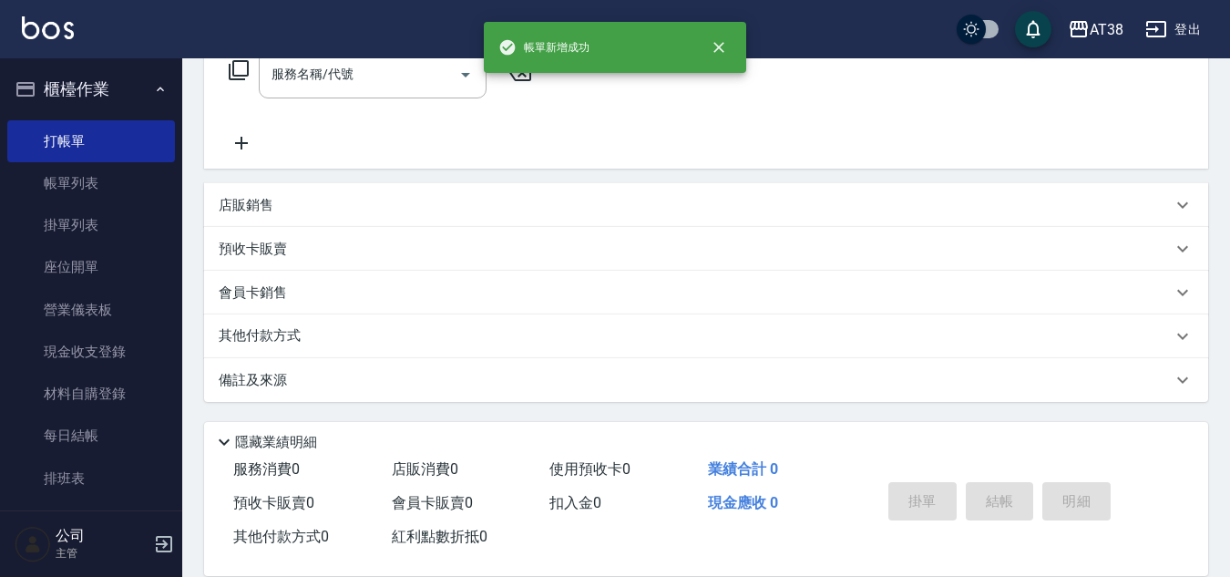
scroll to position [0, 0]
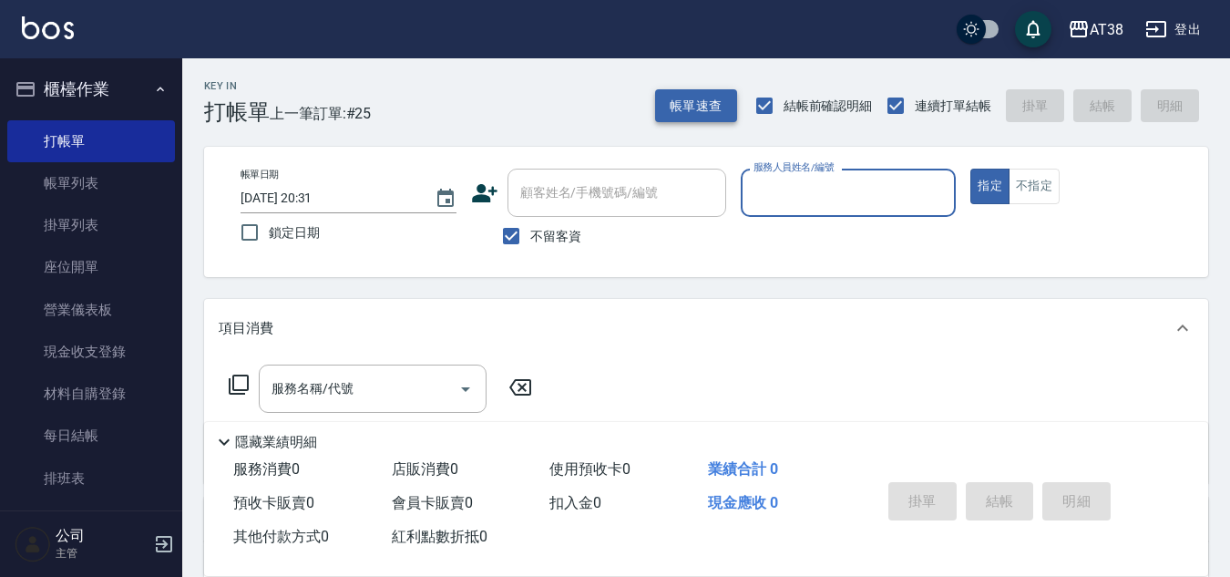
click at [689, 114] on button "帳單速查" at bounding box center [696, 106] width 82 height 34
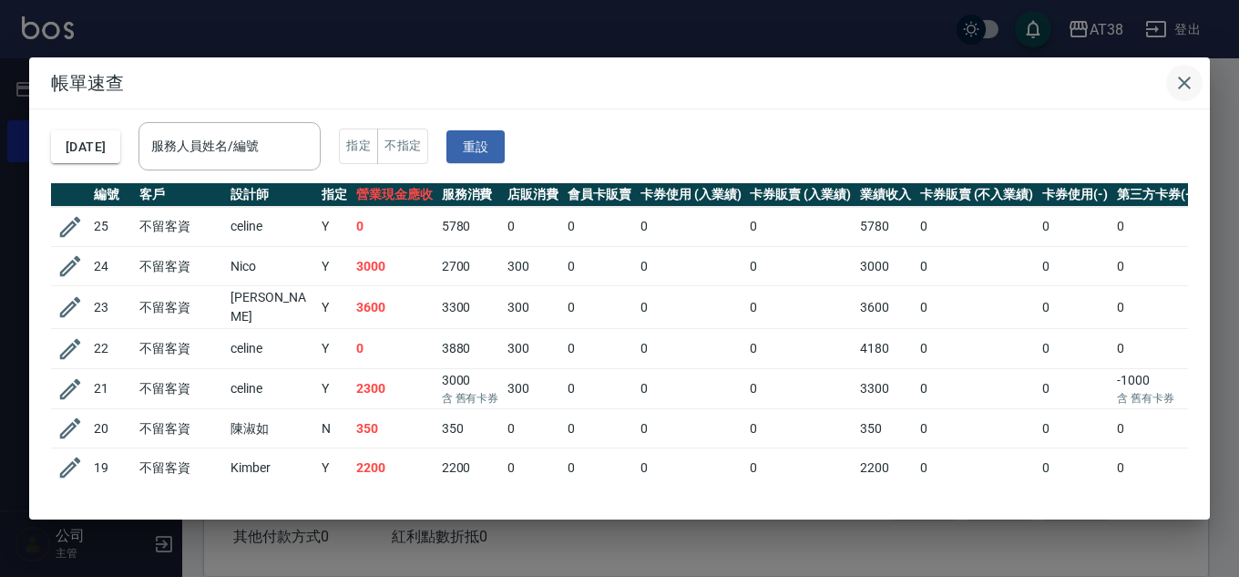
click at [1186, 80] on icon "button" at bounding box center [1184, 83] width 13 height 13
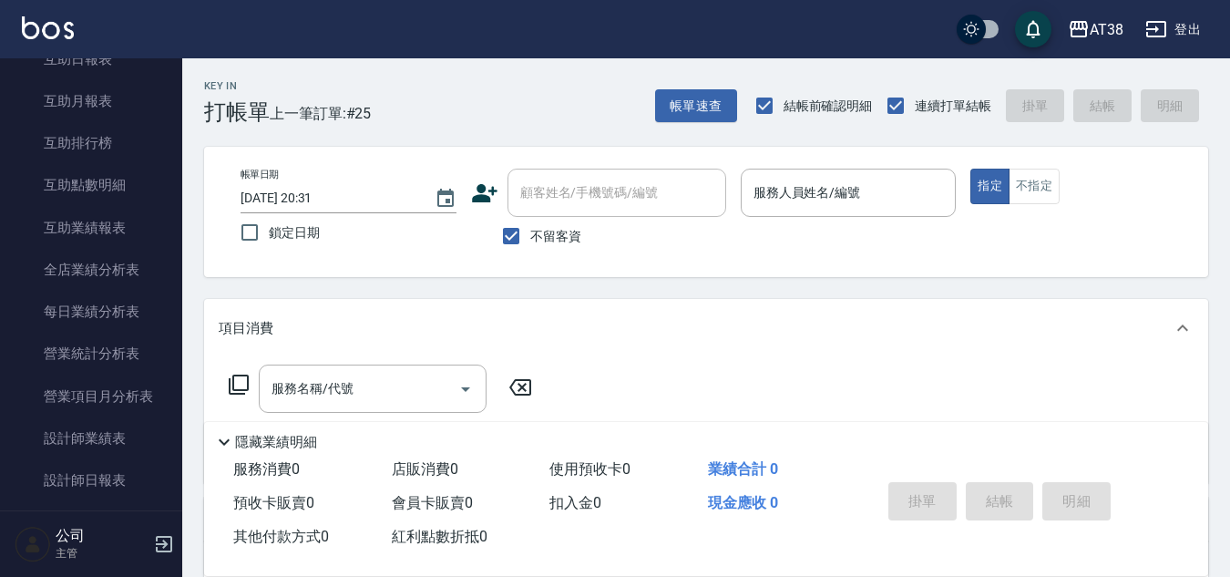
scroll to position [1002, 0]
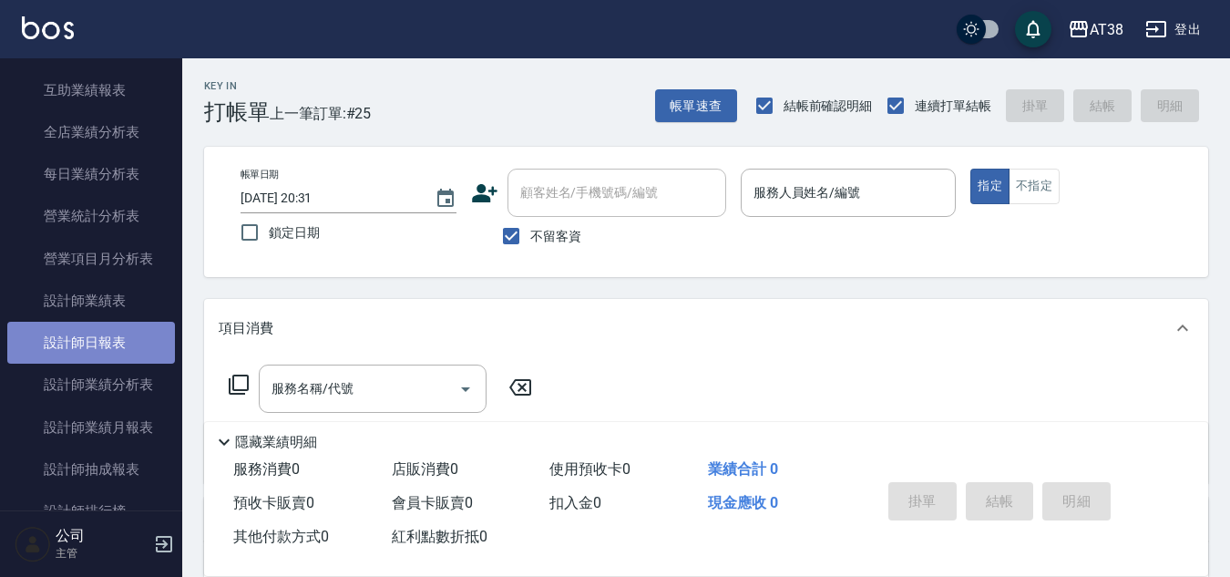
click at [99, 347] on link "設計師日報表" at bounding box center [91, 343] width 168 height 42
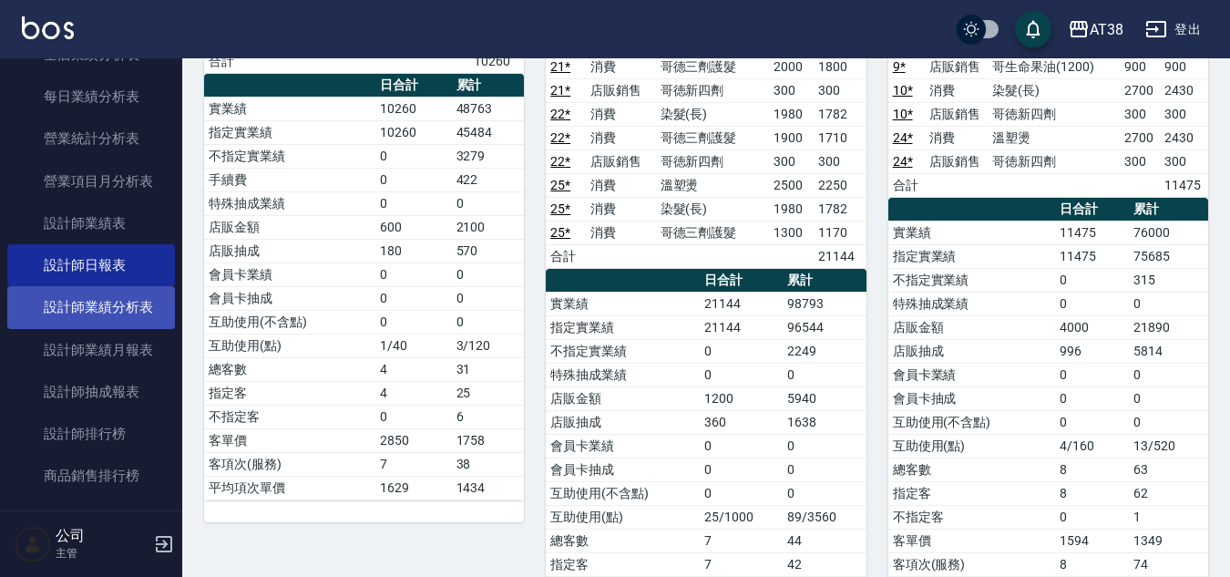
scroll to position [1184, 0]
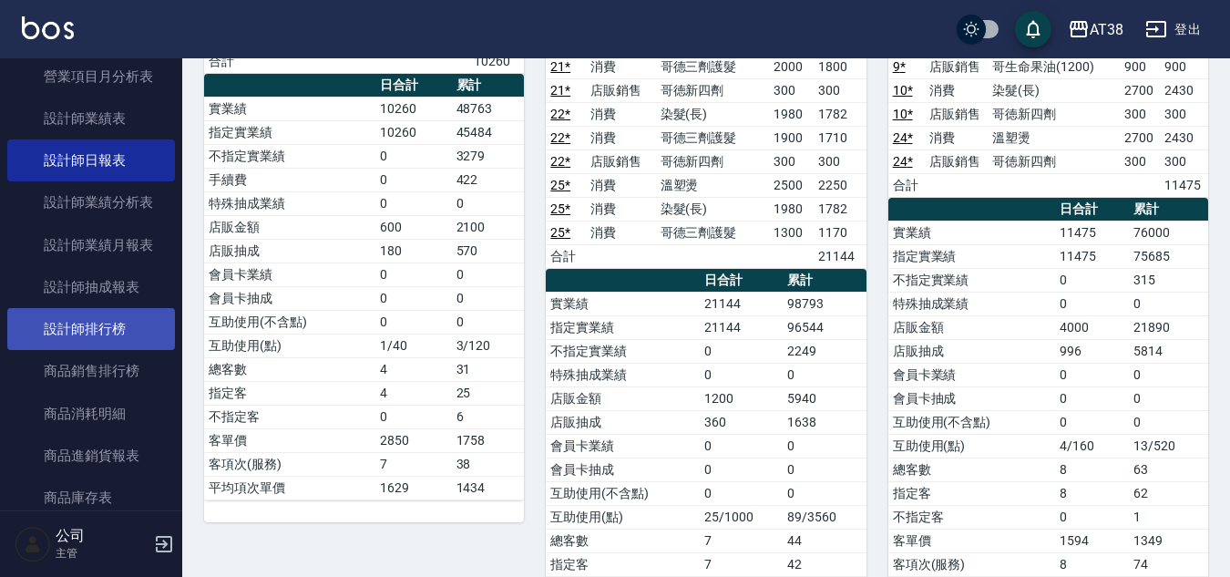
click at [102, 323] on link "設計師排行榜" at bounding box center [91, 329] width 168 height 42
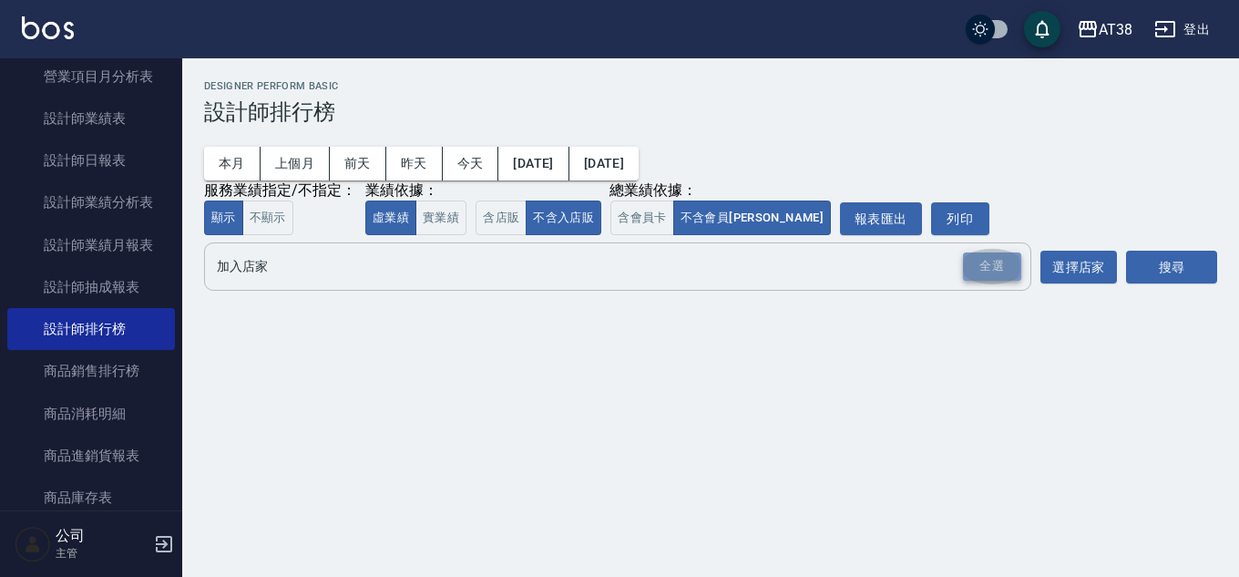
click at [996, 272] on div "全選" at bounding box center [992, 266] width 58 height 28
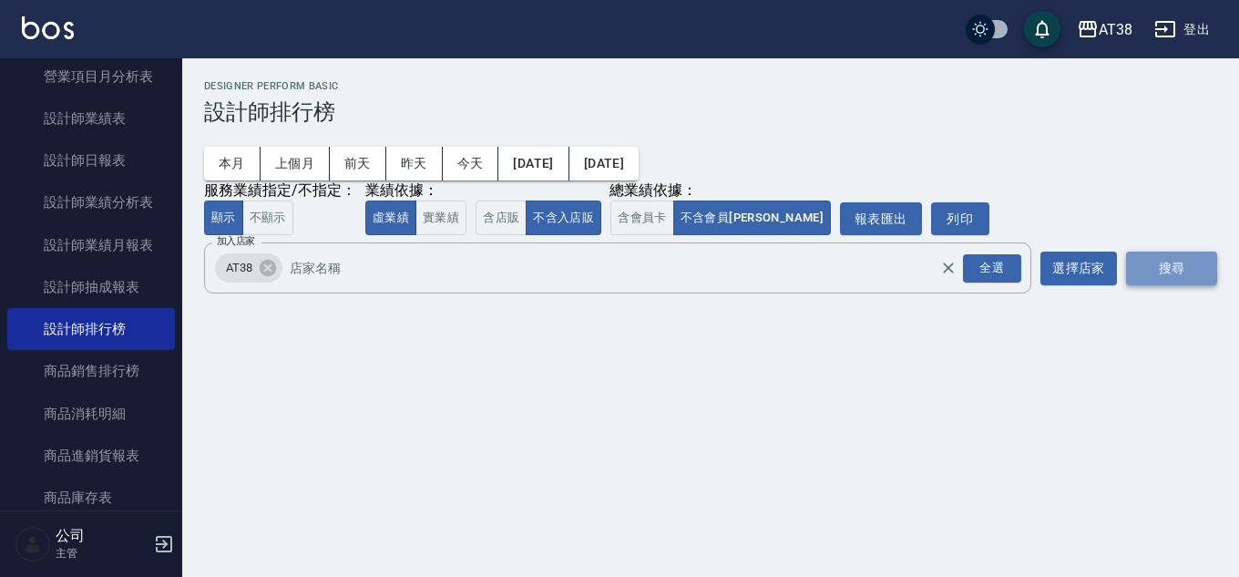
click at [1154, 274] on button "搜尋" at bounding box center [1171, 268] width 91 height 34
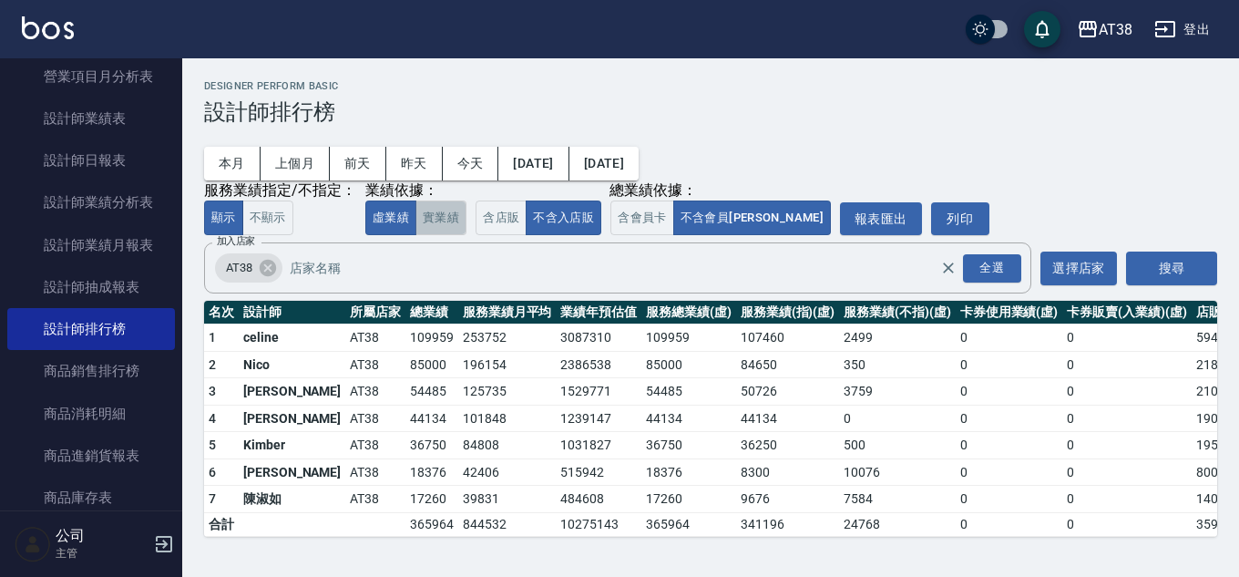
click at [450, 217] on button "實業績" at bounding box center [440, 218] width 51 height 36
click at [381, 227] on button "虛業績" at bounding box center [390, 218] width 51 height 36
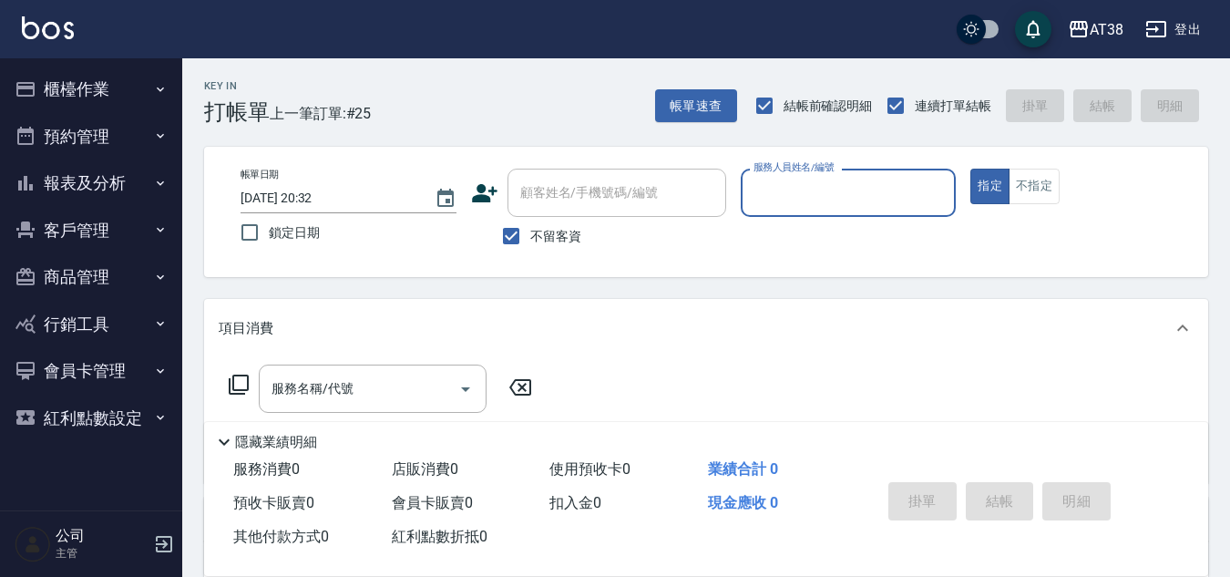
click at [94, 178] on button "報表及分析" at bounding box center [91, 182] width 168 height 47
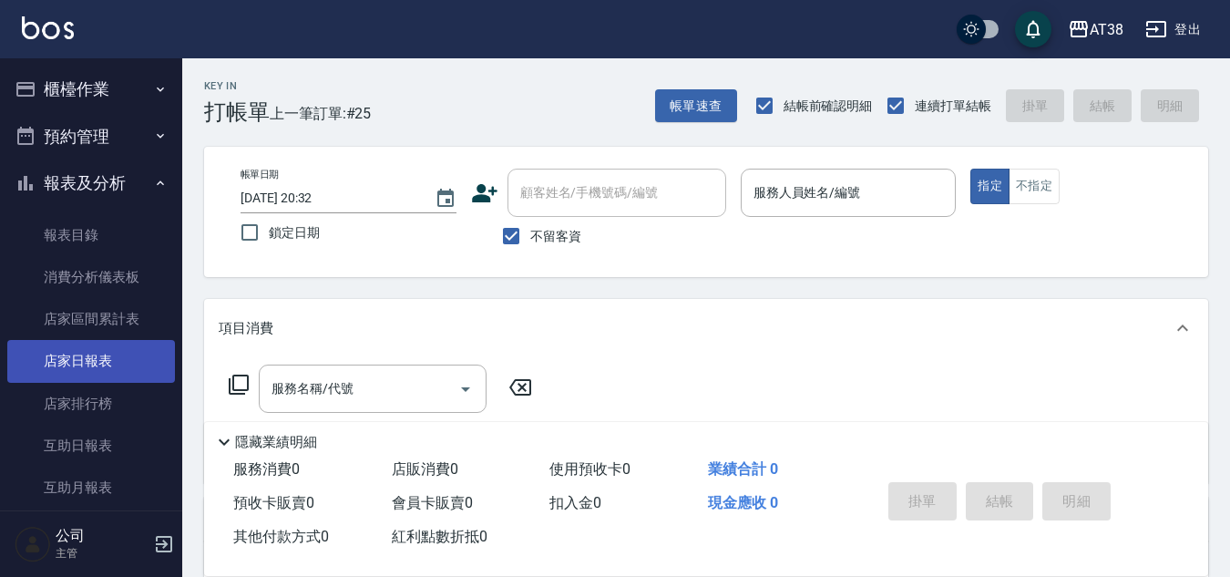
click at [98, 363] on link "店家日報表" at bounding box center [91, 361] width 168 height 42
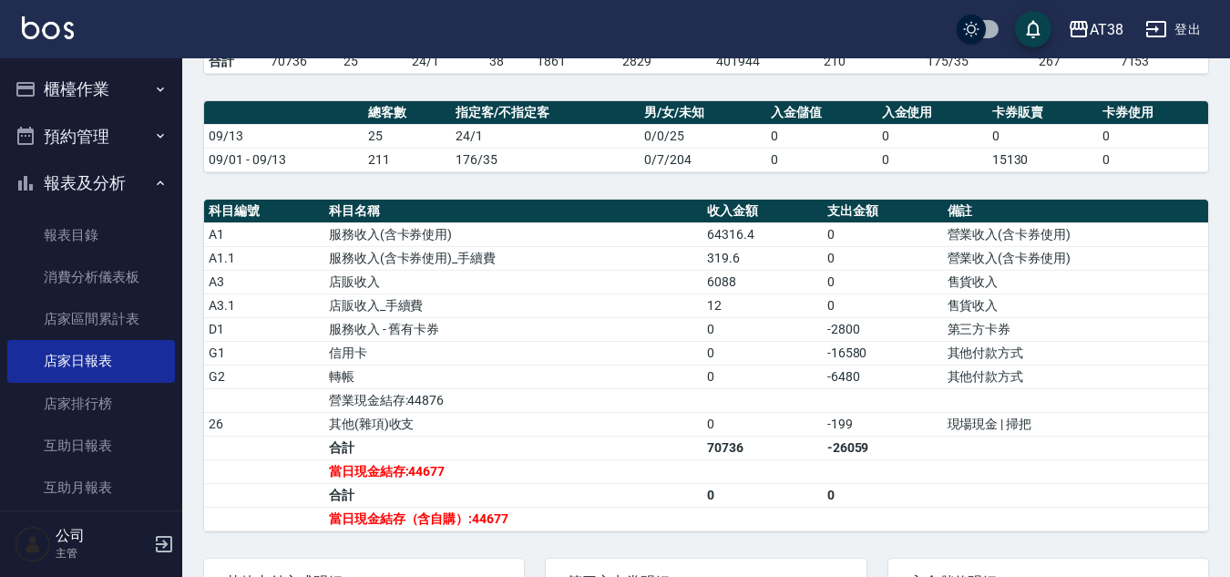
scroll to position [344, 0]
